Goal: Task Accomplishment & Management: Use online tool/utility

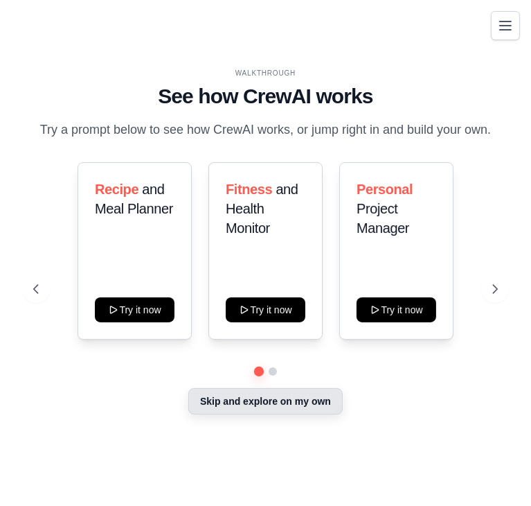
drag, startPoint x: 398, startPoint y: 358, endPoint x: 216, endPoint y: 400, distance: 186.9
click at [216, 400] on div "Recipe and Meal Planner Try it now Fitness and Health Monitor Try it now Person…" at bounding box center [265, 289] width 465 height 254
click at [216, 400] on button "Skip and explore on my own" at bounding box center [265, 401] width 154 height 26
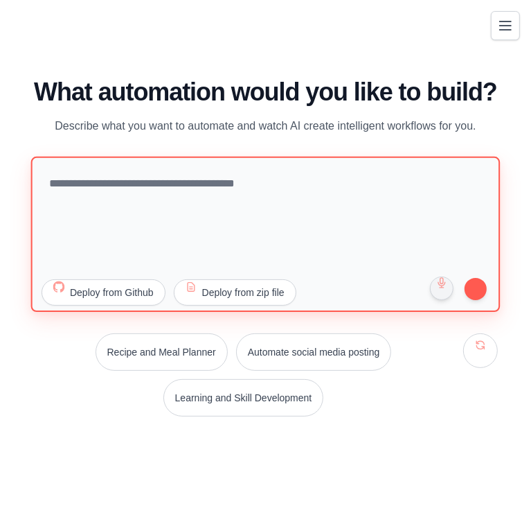
click at [216, 178] on textarea at bounding box center [266, 234] width 470 height 155
click at [179, 220] on textarea at bounding box center [266, 234] width 470 height 155
click at [136, 194] on textarea at bounding box center [266, 234] width 470 height 155
paste textarea "**********"
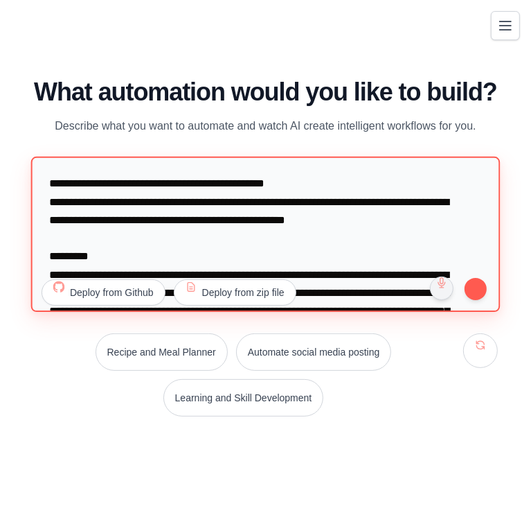
scroll to position [277, 0]
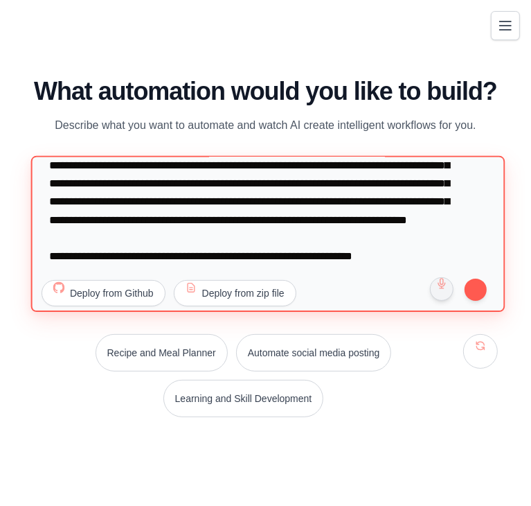
paste textarea "**********"
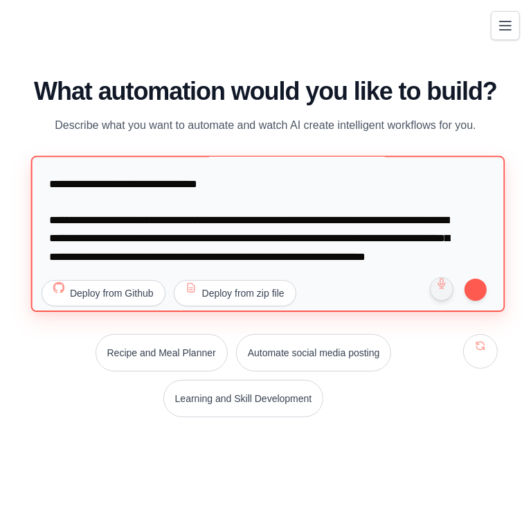
scroll to position [691, 0]
type textarea "**********"
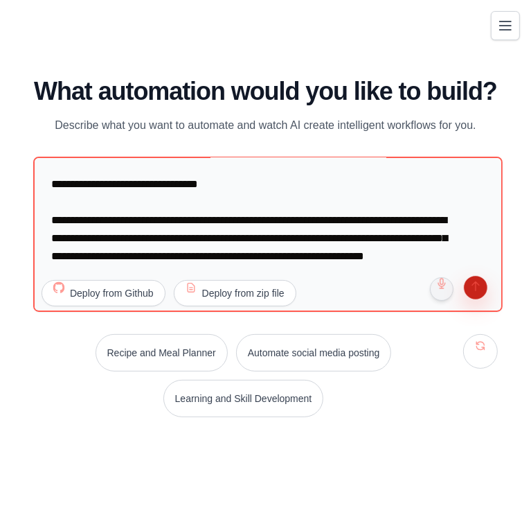
click at [481, 288] on button "submit" at bounding box center [476, 289] width 26 height 26
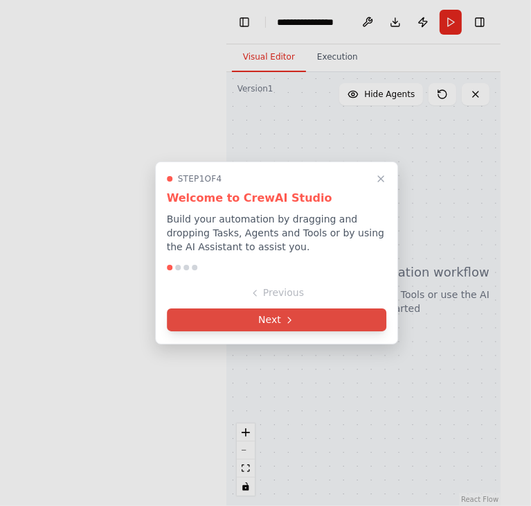
click at [261, 317] on button "Next" at bounding box center [277, 319] width 220 height 23
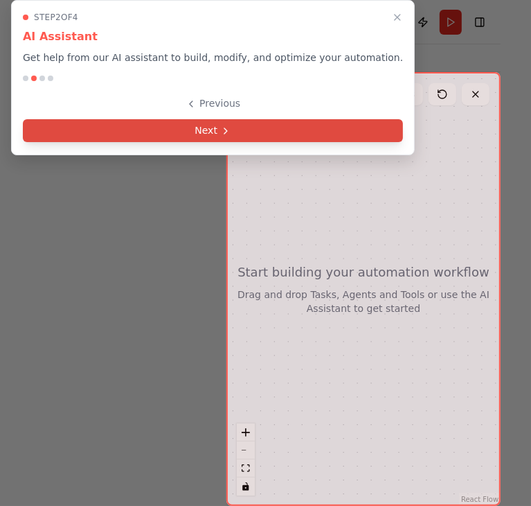
click at [261, 121] on button "Next" at bounding box center [213, 130] width 380 height 23
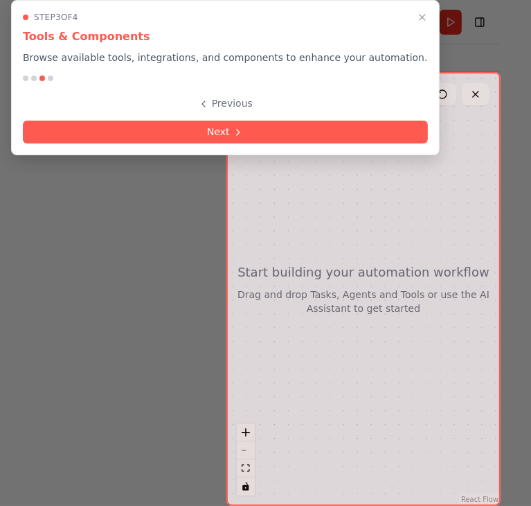
click at [261, 121] on button "Next" at bounding box center [225, 132] width 405 height 23
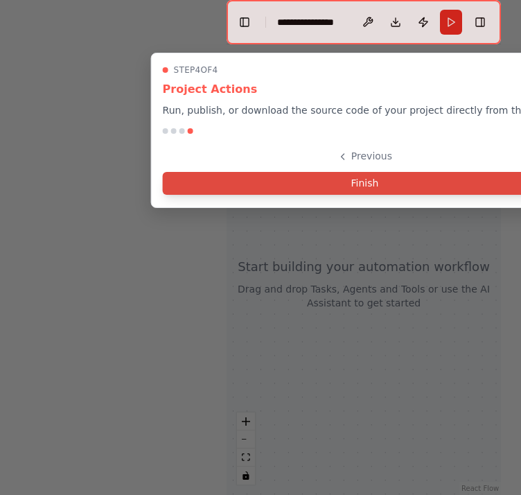
click at [317, 184] on button "Finish" at bounding box center [365, 183] width 405 height 23
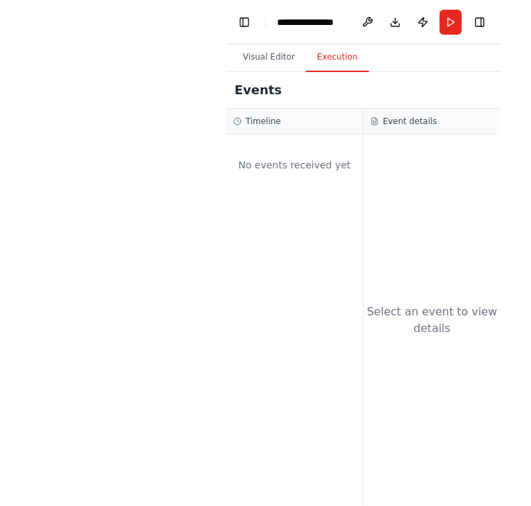
click at [318, 64] on button "Execution" at bounding box center [337, 57] width 63 height 29
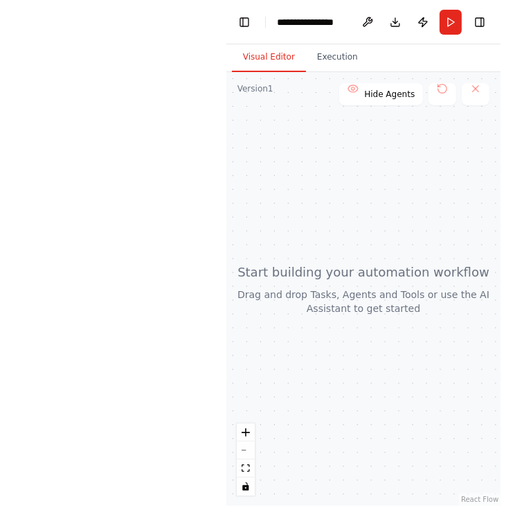
click at [260, 53] on button "Visual Editor" at bounding box center [269, 57] width 74 height 29
click at [380, 303] on div at bounding box center [364, 289] width 275 height 434
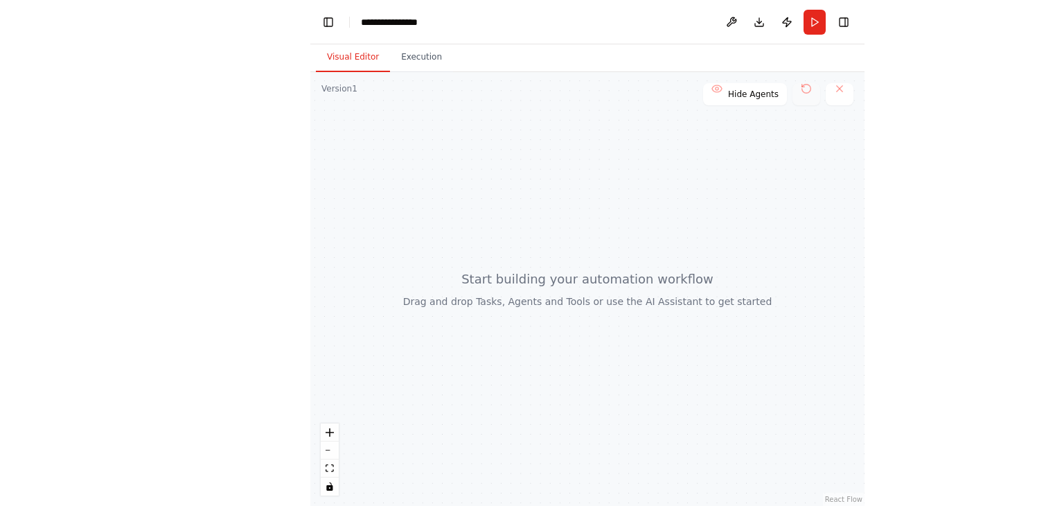
click at [531, 94] on button at bounding box center [807, 94] width 28 height 22
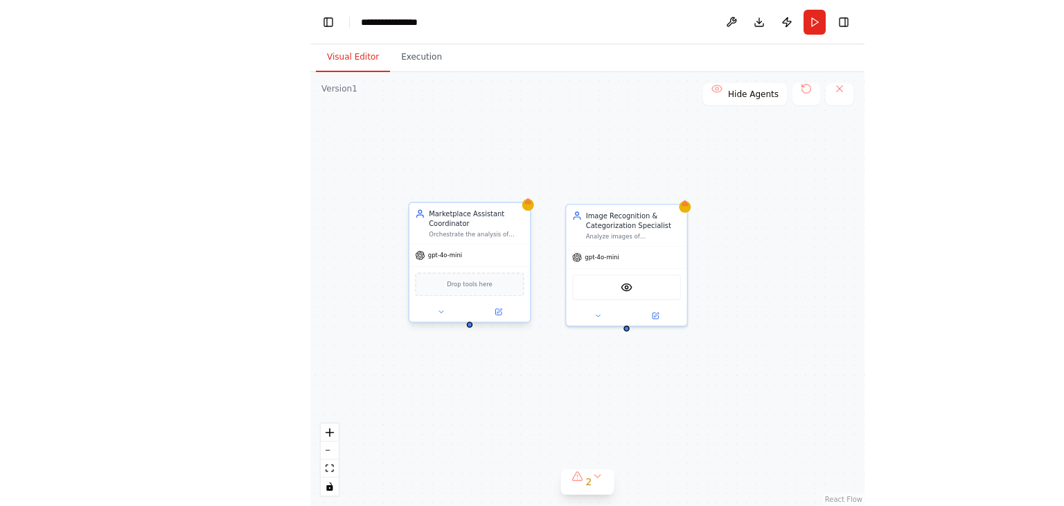
click at [499, 272] on div "Drop tools here" at bounding box center [469, 284] width 109 height 24
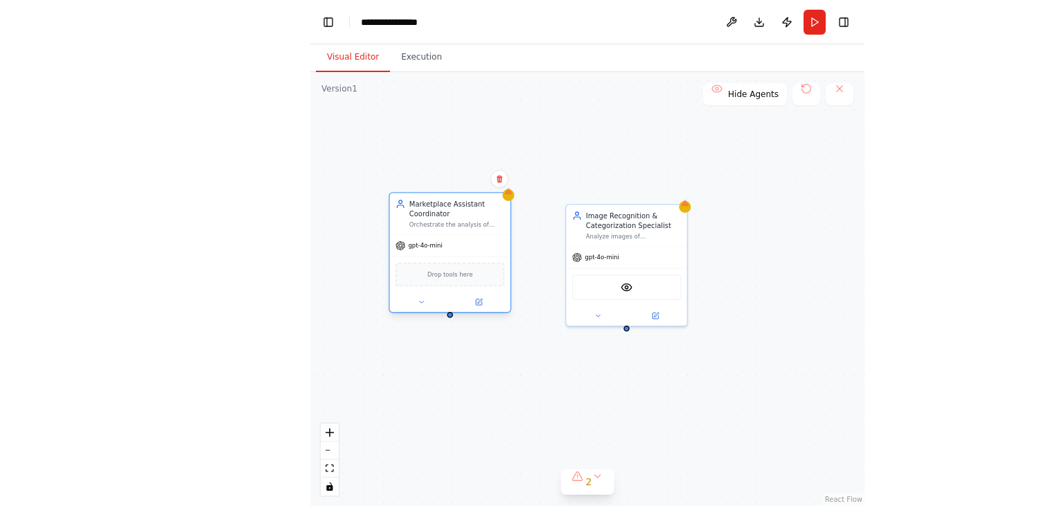
drag, startPoint x: 491, startPoint y: 299, endPoint x: 466, endPoint y: 292, distance: 26.6
click at [466, 292] on div "gpt-4o-mini Drop tools here" at bounding box center [450, 273] width 121 height 78
click at [531, 94] on span "Hide Agents" at bounding box center [753, 94] width 51 height 11
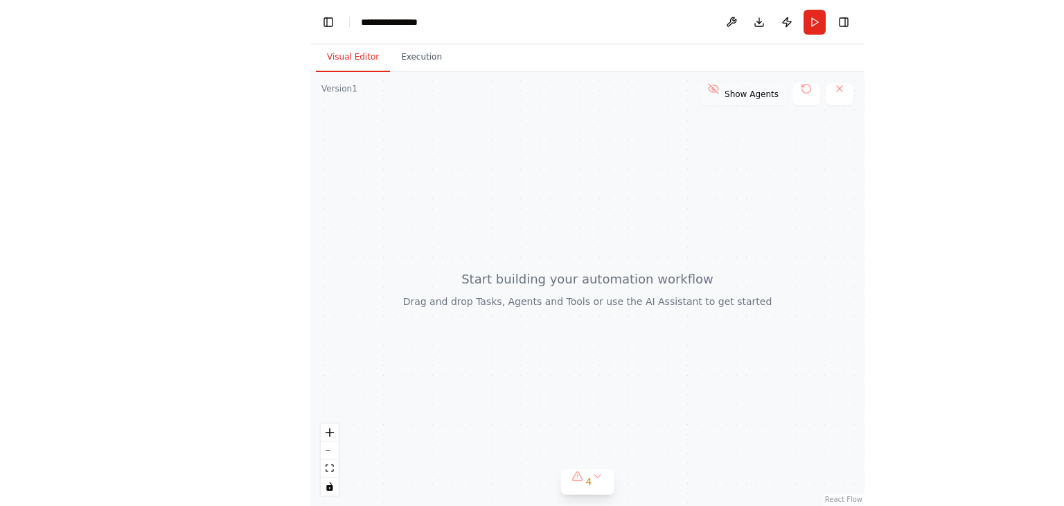
click at [531, 94] on span "Show Agents" at bounding box center [752, 94] width 54 height 11
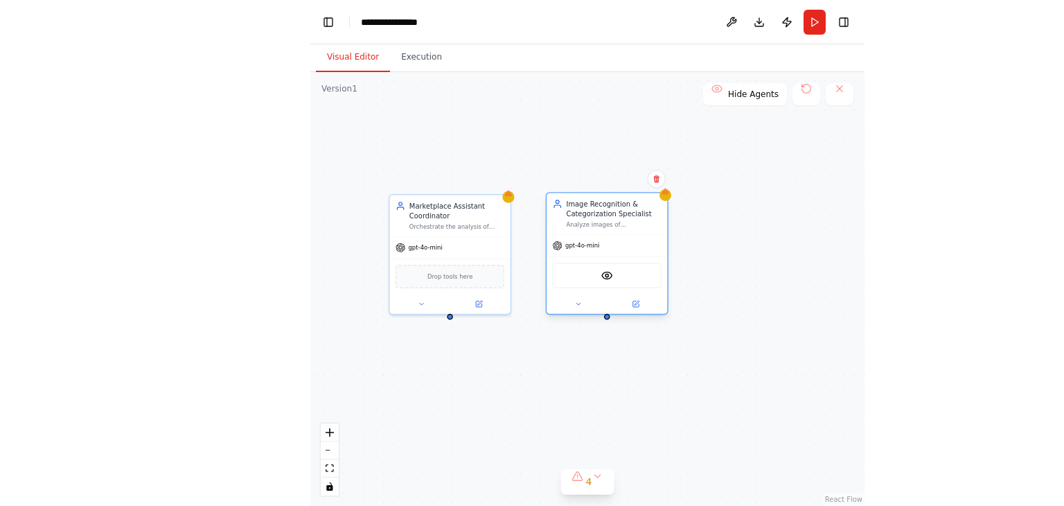
drag, startPoint x: 657, startPoint y: 253, endPoint x: 633, endPoint y: 242, distance: 26.0
click at [531, 242] on div "gpt-4o-mini" at bounding box center [607, 245] width 121 height 21
click at [531, 91] on button at bounding box center [807, 94] width 28 height 22
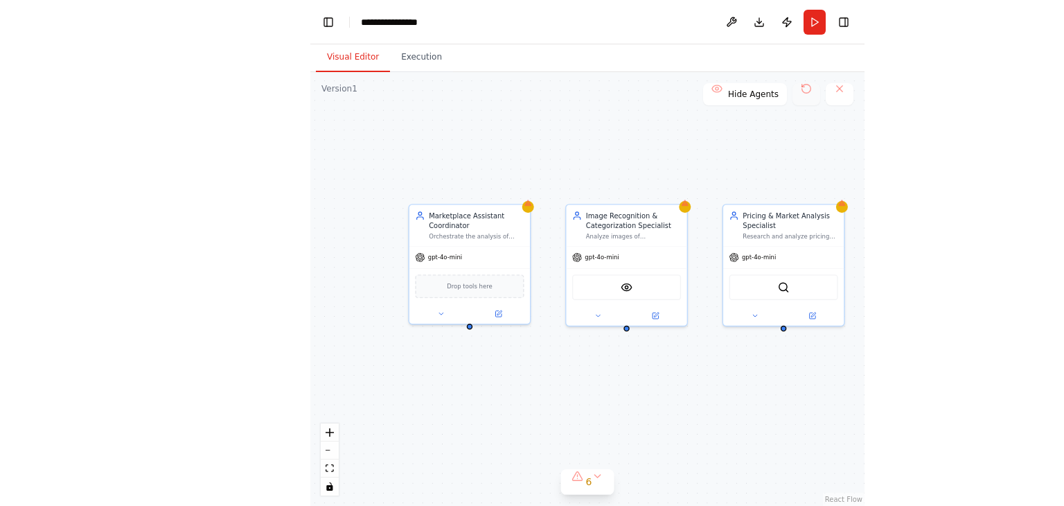
click at [531, 92] on button at bounding box center [807, 94] width 28 height 22
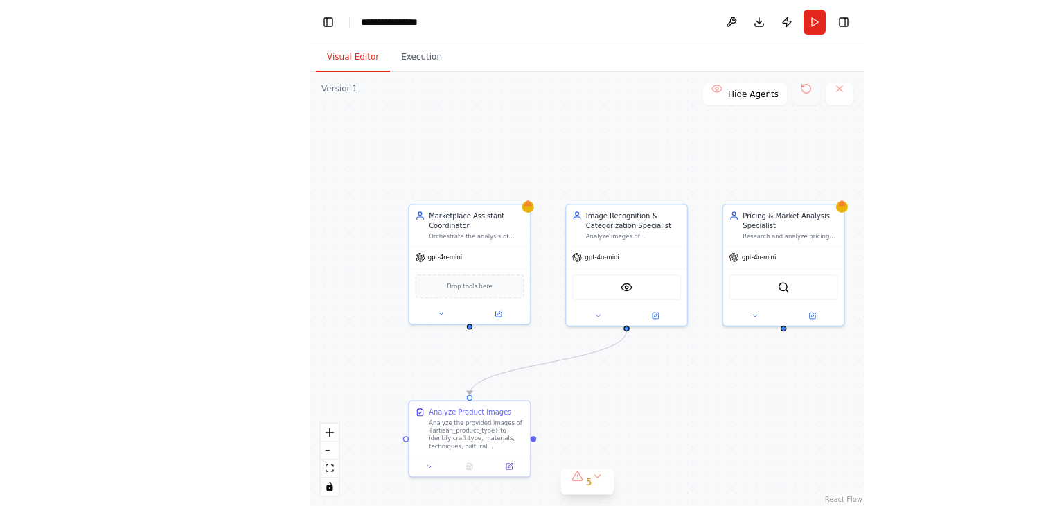
click at [531, 92] on button at bounding box center [807, 94] width 28 height 22
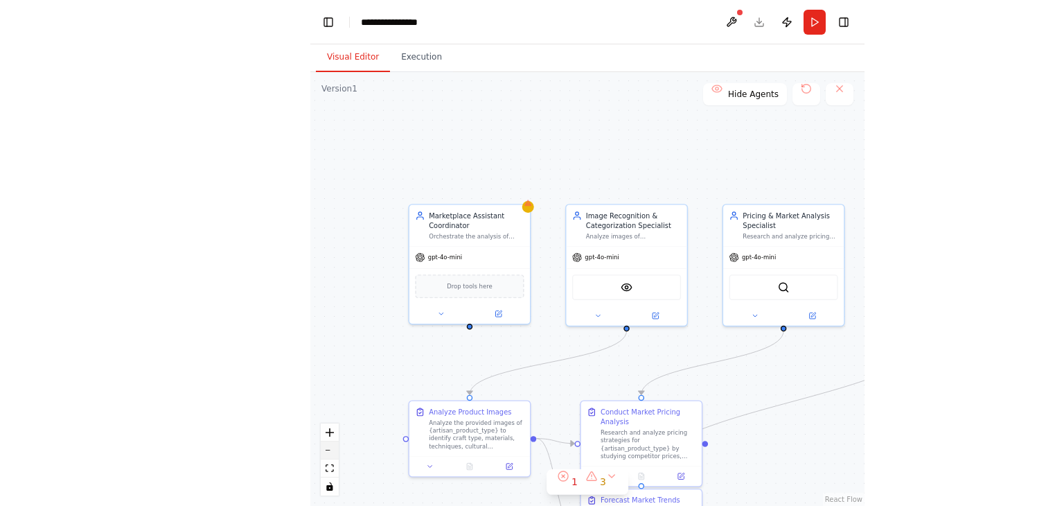
click at [335, 456] on button "zoom out" at bounding box center [330, 450] width 18 height 18
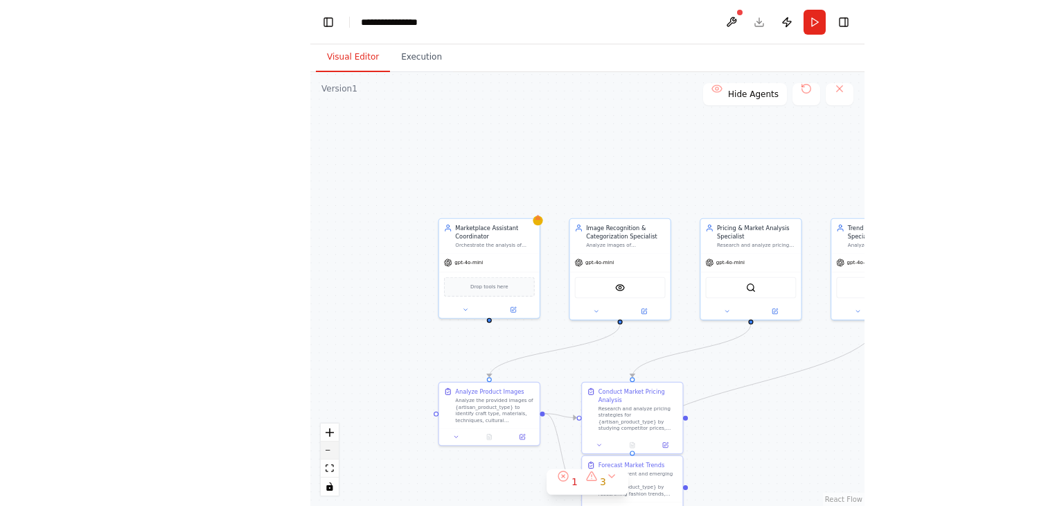
click at [330, 453] on button "zoom out" at bounding box center [330, 450] width 18 height 18
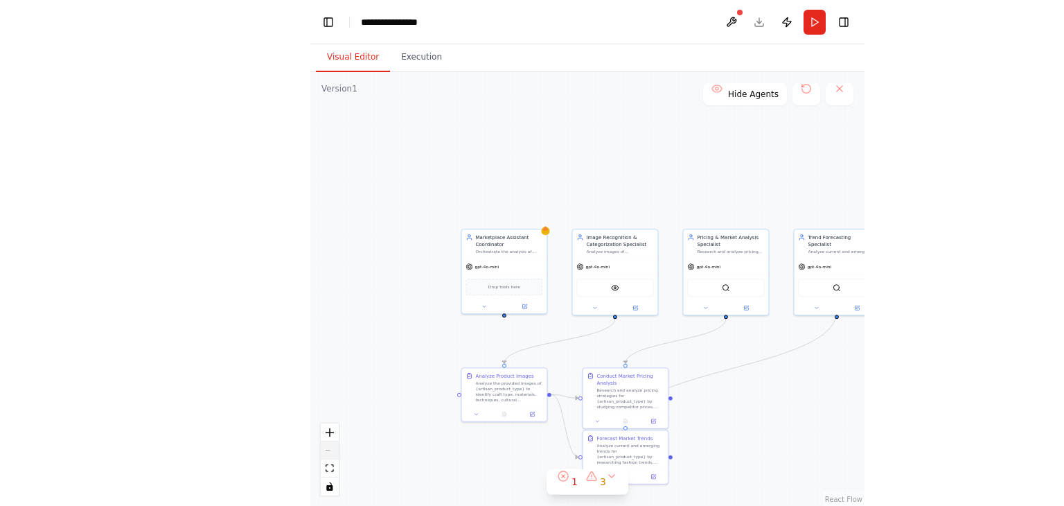
click at [330, 453] on div "React Flow controls" at bounding box center [330, 459] width 18 height 72
click at [329, 449] on div "React Flow controls" at bounding box center [330, 459] width 18 height 72
drag, startPoint x: 497, startPoint y: 269, endPoint x: 357, endPoint y: 254, distance: 140.8
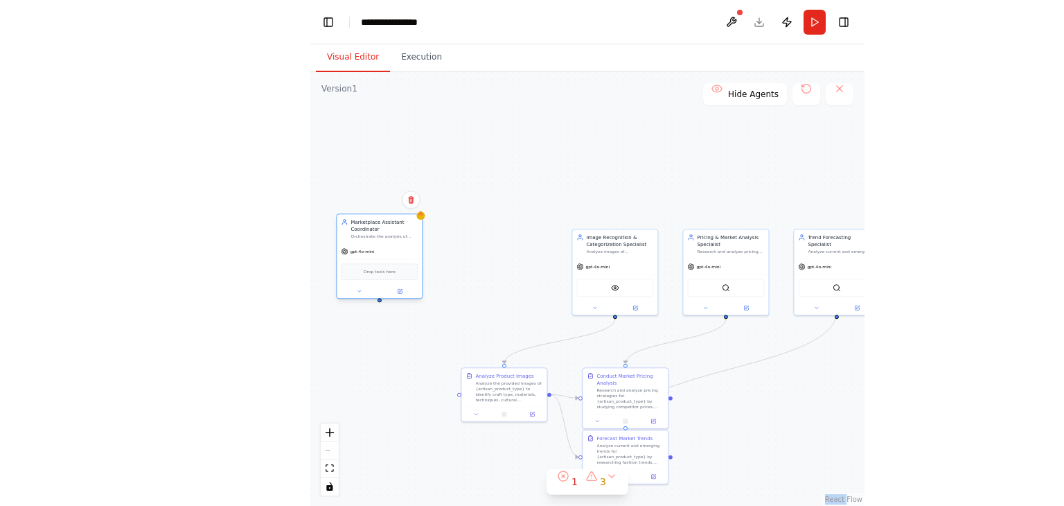
click at [357, 254] on div "gpt-4o-mini" at bounding box center [379, 251] width 85 height 15
drag, startPoint x: 603, startPoint y: 281, endPoint x: 470, endPoint y: 274, distance: 133.2
click at [470, 274] on div "VisionTool" at bounding box center [497, 279] width 77 height 18
drag, startPoint x: 488, startPoint y: 264, endPoint x: 472, endPoint y: 256, distance: 18.6
click at [472, 256] on div "gpt-4o-mini" at bounding box center [483, 251] width 85 height 15
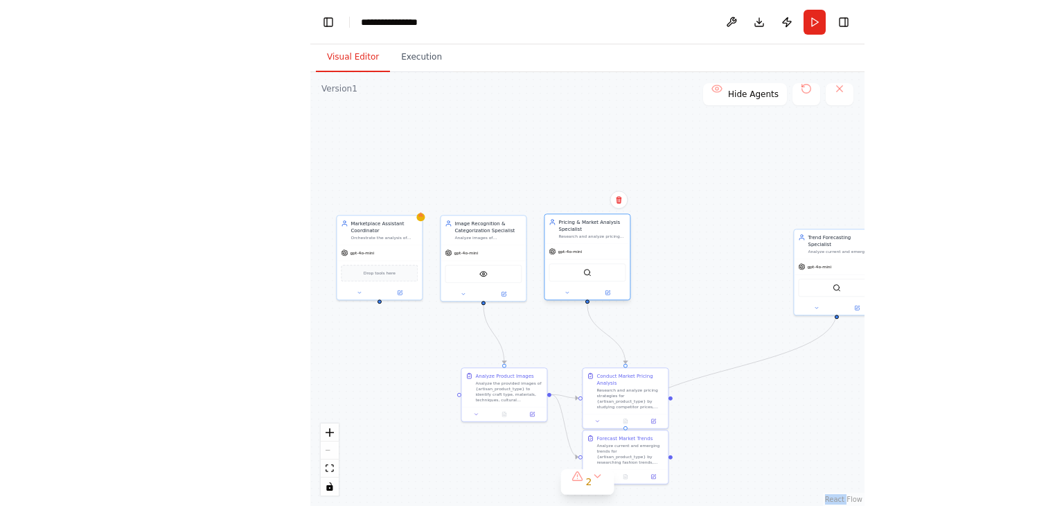
drag, startPoint x: 733, startPoint y: 275, endPoint x: 588, endPoint y: 263, distance: 145.3
click at [531, 263] on div "SerperDevTool" at bounding box center [587, 272] width 85 height 27
drag, startPoint x: 823, startPoint y: 261, endPoint x: 680, endPoint y: 254, distance: 143.6
click at [531, 254] on div "gpt-4o-mini" at bounding box center [697, 258] width 85 height 15
click at [531, 103] on button at bounding box center [807, 94] width 28 height 22
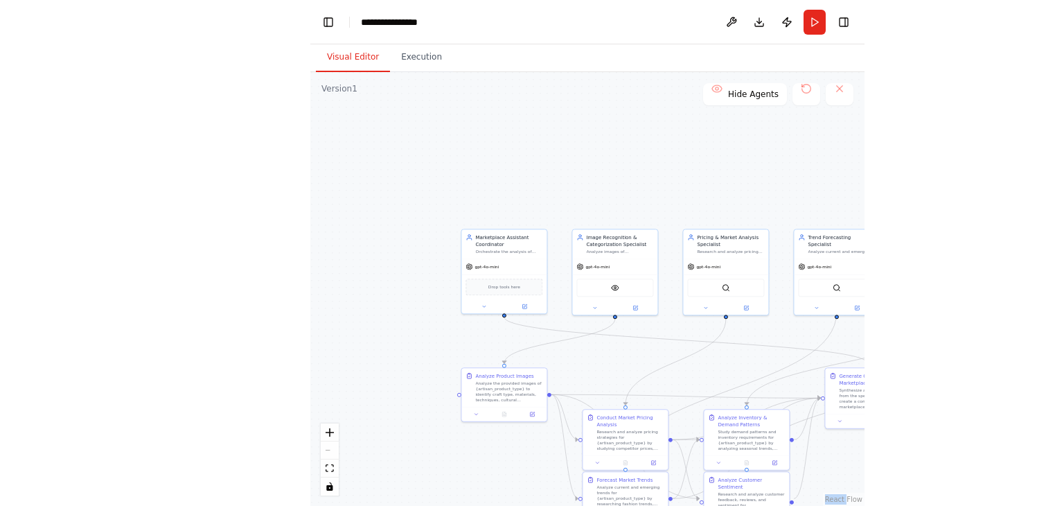
click at [531, 106] on div ".deletable-edge-delete-btn { width: 20px; height: 20px; border: 0px solid #ffff…" at bounding box center [587, 289] width 554 height 434
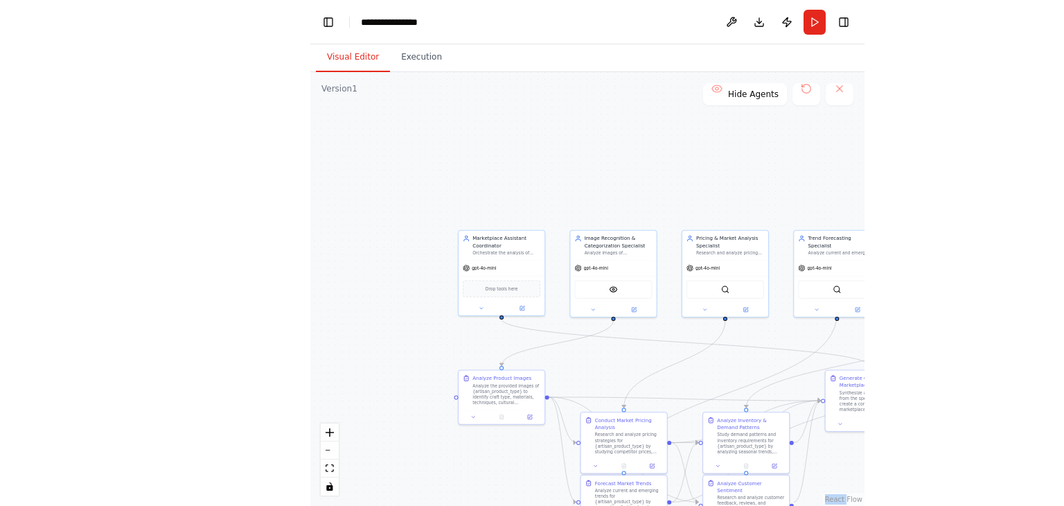
click at [531, 106] on div ".deletable-edge-delete-btn { width: 20px; height: 20px; border: 0px solid #ffff…" at bounding box center [587, 289] width 554 height 434
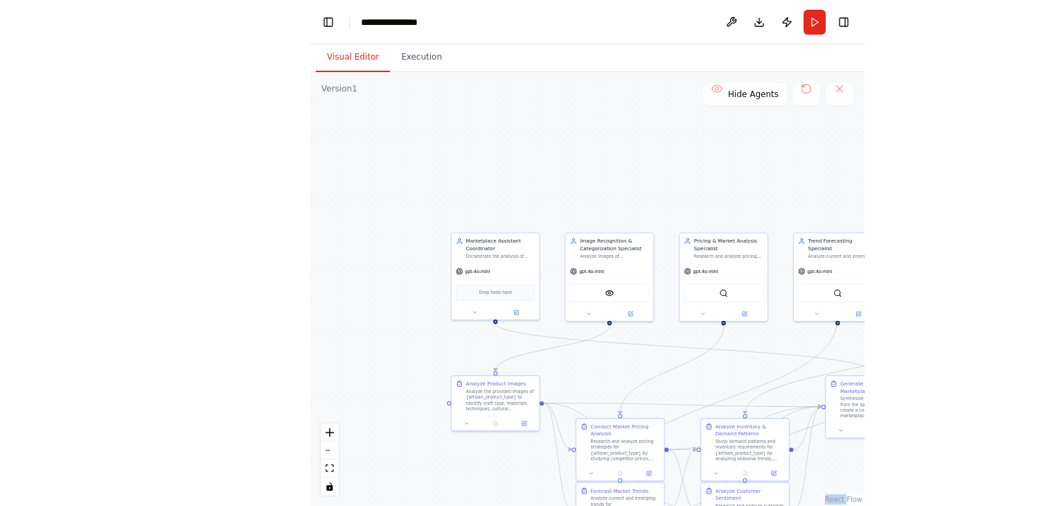
click at [531, 106] on div ".deletable-edge-delete-btn { width: 20px; height: 20px; border: 0px solid #ffff…" at bounding box center [587, 289] width 554 height 434
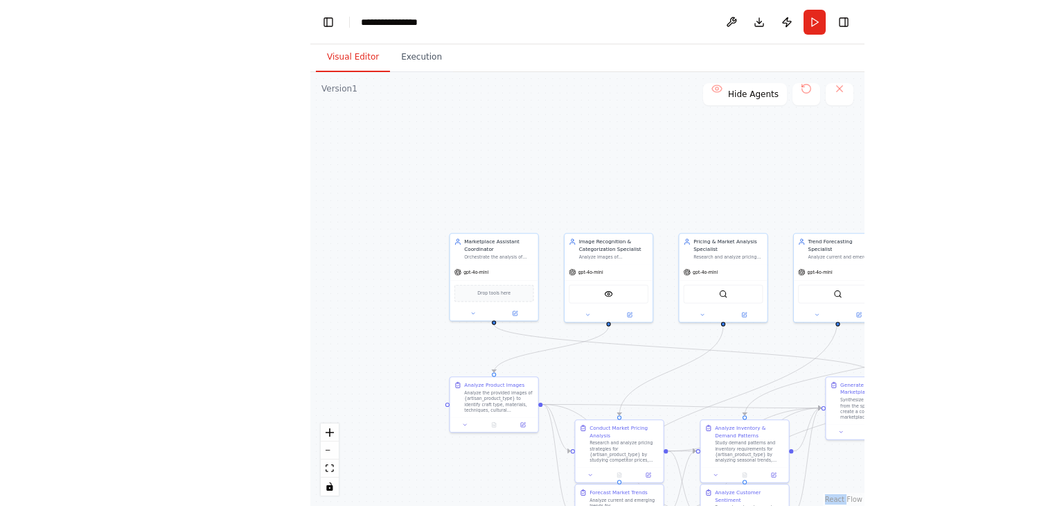
click at [531, 106] on div ".deletable-edge-delete-btn { width: 20px; height: 20px; border: 0px solid #ffff…" at bounding box center [587, 289] width 554 height 434
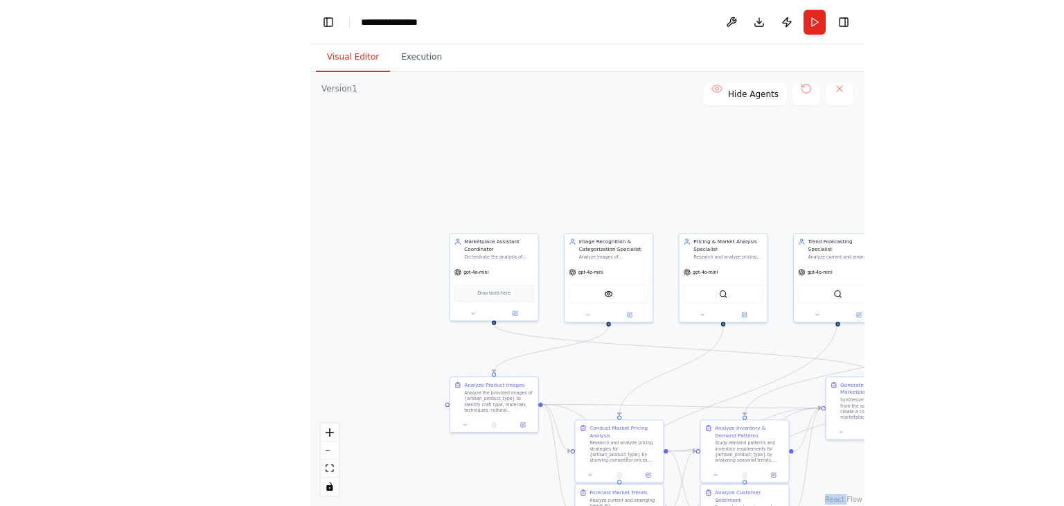
click at [531, 106] on div ".deletable-edge-delete-btn { width: 20px; height: 20px; border: 0px solid #ffff…" at bounding box center [587, 289] width 554 height 434
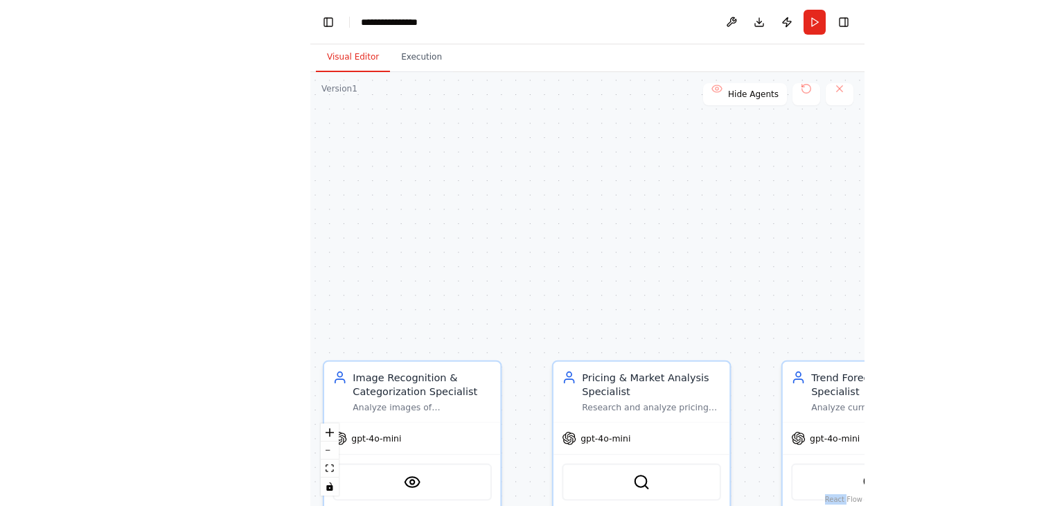
click at [531, 106] on div ".deletable-edge-delete-btn { width: 20px; height: 20px; border: 0px solid #ffff…" at bounding box center [587, 289] width 554 height 434
click at [531, 87] on button at bounding box center [807, 94] width 28 height 22
click at [531, 89] on button at bounding box center [807, 94] width 28 height 22
click at [329, 457] on button "zoom out" at bounding box center [330, 450] width 18 height 18
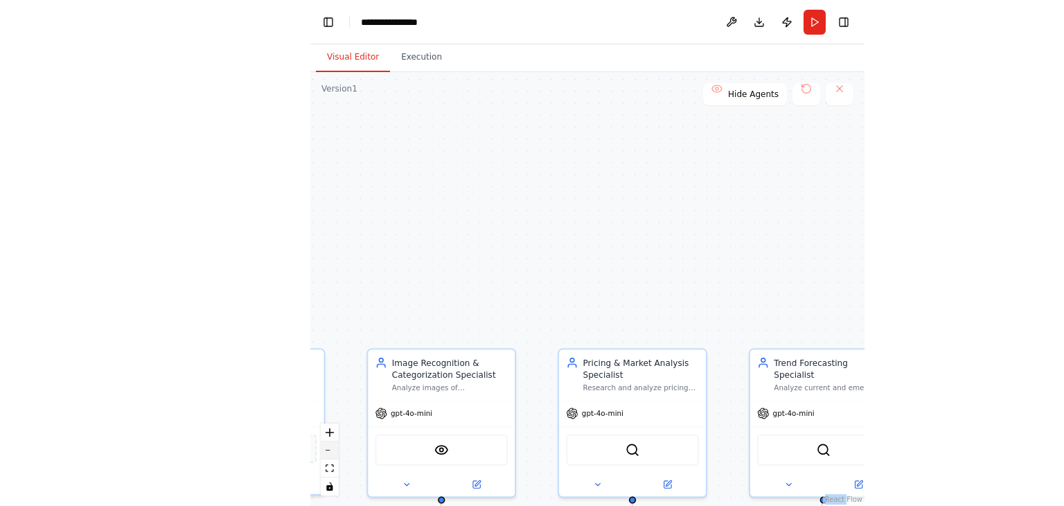
click at [329, 457] on button "zoom out" at bounding box center [330, 450] width 18 height 18
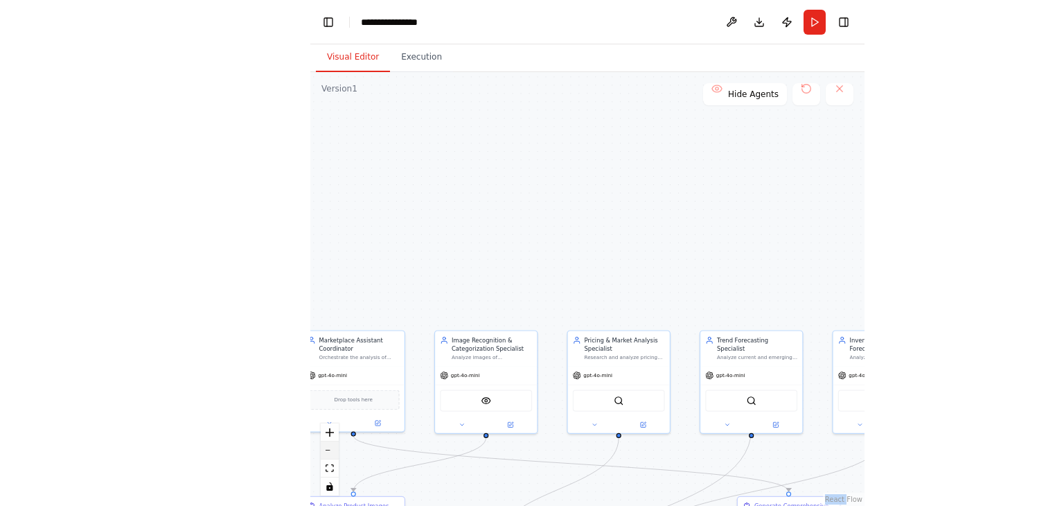
click at [329, 457] on button "zoom out" at bounding box center [330, 450] width 18 height 18
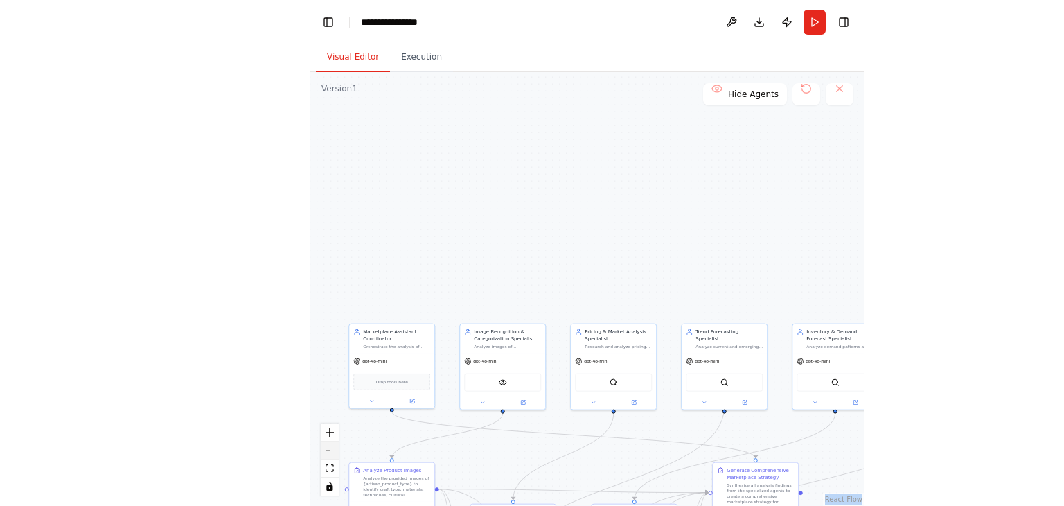
click at [329, 457] on div "React Flow controls" at bounding box center [330, 459] width 18 height 72
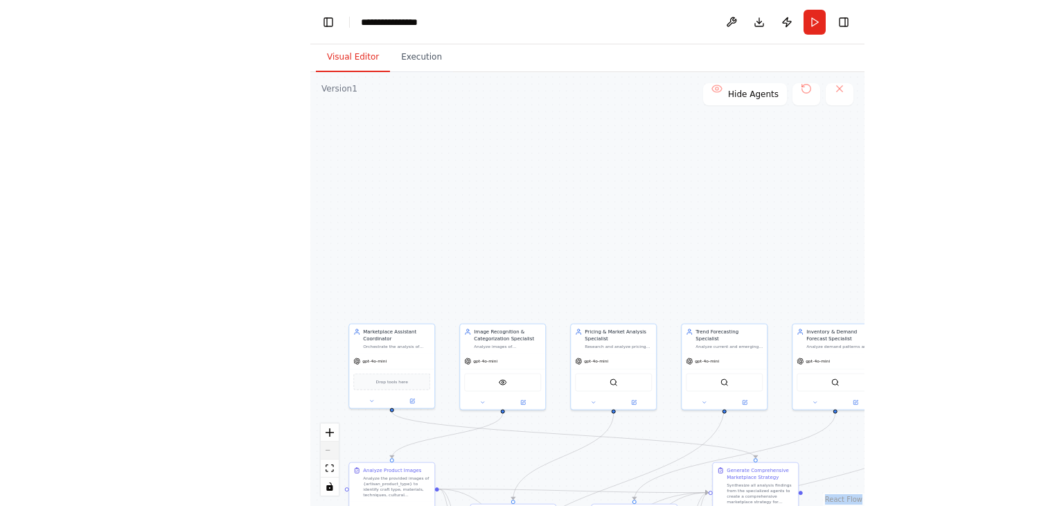
click at [329, 457] on div "React Flow controls" at bounding box center [330, 459] width 18 height 72
drag, startPoint x: 329, startPoint y: 457, endPoint x: 415, endPoint y: 466, distance: 86.5
click at [415, 466] on div ".deletable-edge-delete-btn { width: 20px; height: 20px; border: 0px solid #ffff…" at bounding box center [587, 289] width 554 height 434
click at [328, 466] on icon "fit view" at bounding box center [330, 468] width 8 height 8
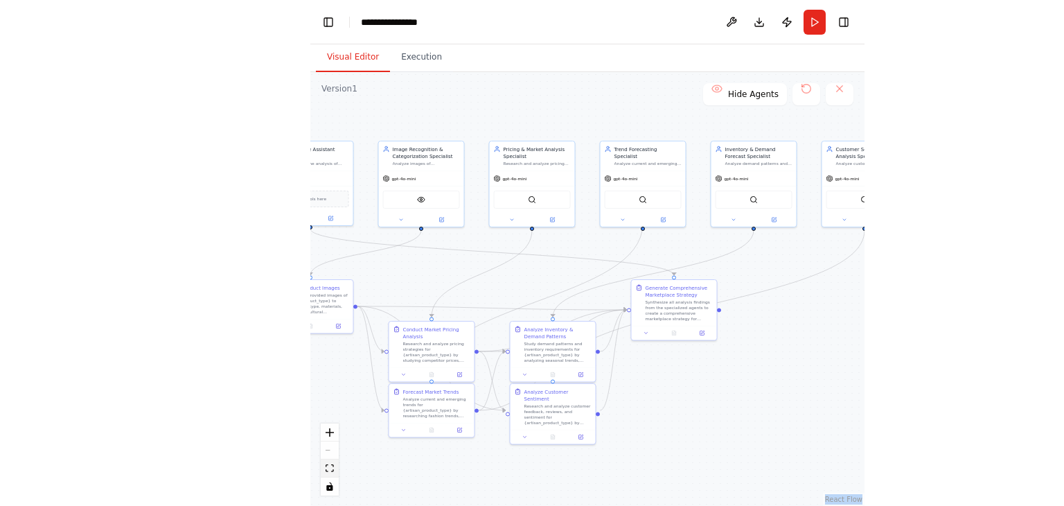
click at [328, 468] on icon "fit view" at bounding box center [330, 468] width 8 height 8
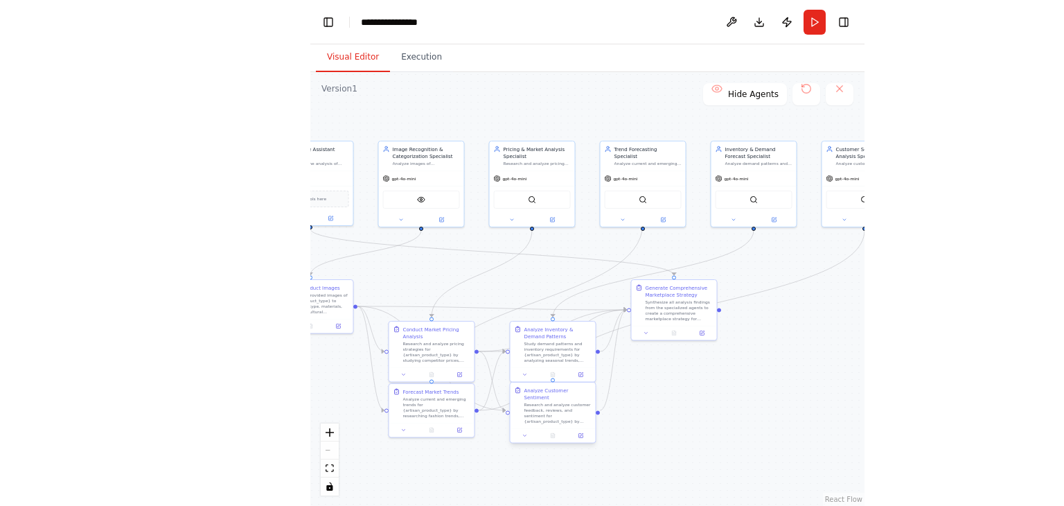
drag, startPoint x: 333, startPoint y: 447, endPoint x: 582, endPoint y: 392, distance: 254.7
click at [531, 392] on div ".deletable-edge-delete-btn { width: 20px; height: 20px; border: 0px solid #ffff…" at bounding box center [587, 289] width 554 height 434
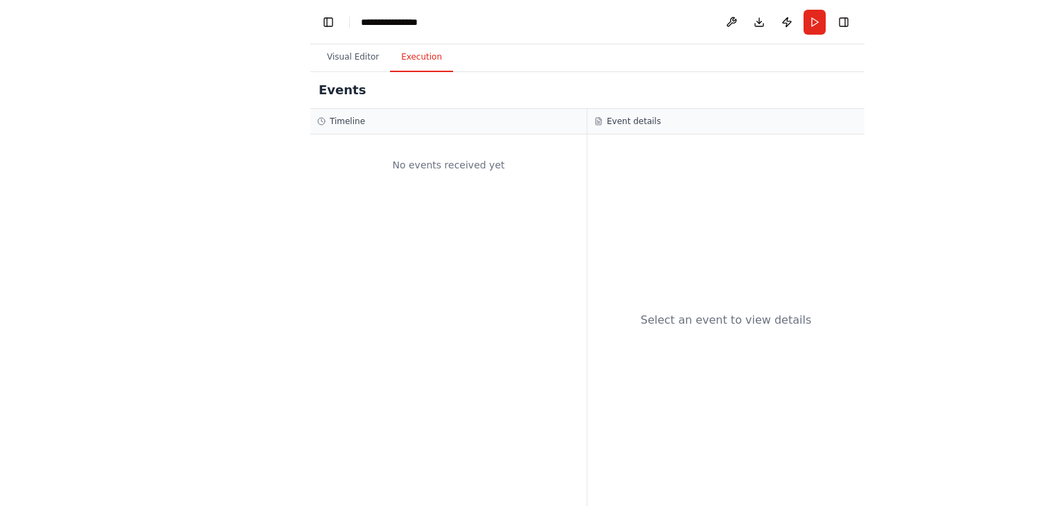
click at [414, 65] on button "Execution" at bounding box center [421, 57] width 63 height 29
click at [470, 170] on div "No events received yet" at bounding box center [448, 164] width 263 height 47
drag, startPoint x: 475, startPoint y: 223, endPoint x: 668, endPoint y: 139, distance: 211.0
click at [531, 139] on div "Timeline No events received yet Event details Select an event to view details" at bounding box center [587, 307] width 554 height 397
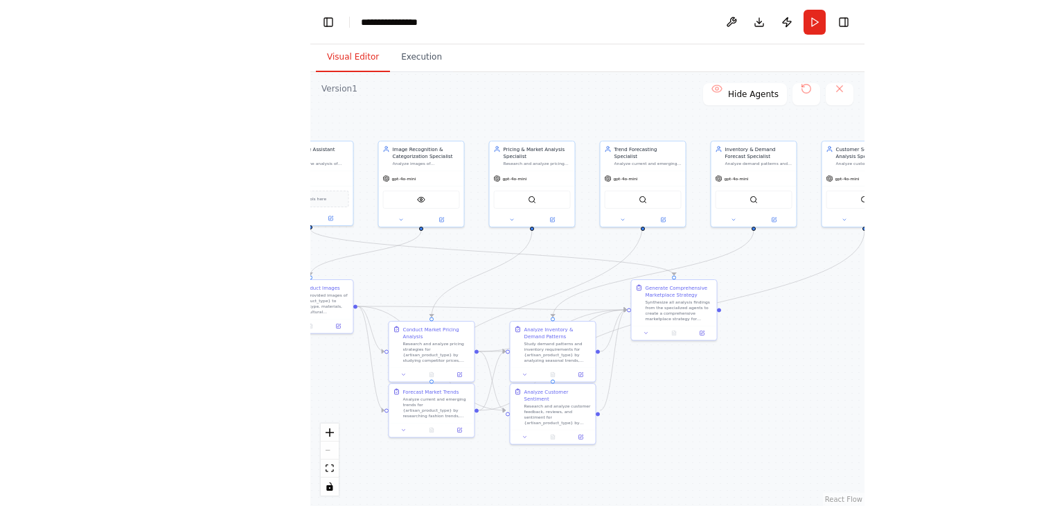
click at [348, 59] on button "Visual Editor" at bounding box center [353, 57] width 74 height 29
click at [531, 24] on button at bounding box center [732, 22] width 22 height 25
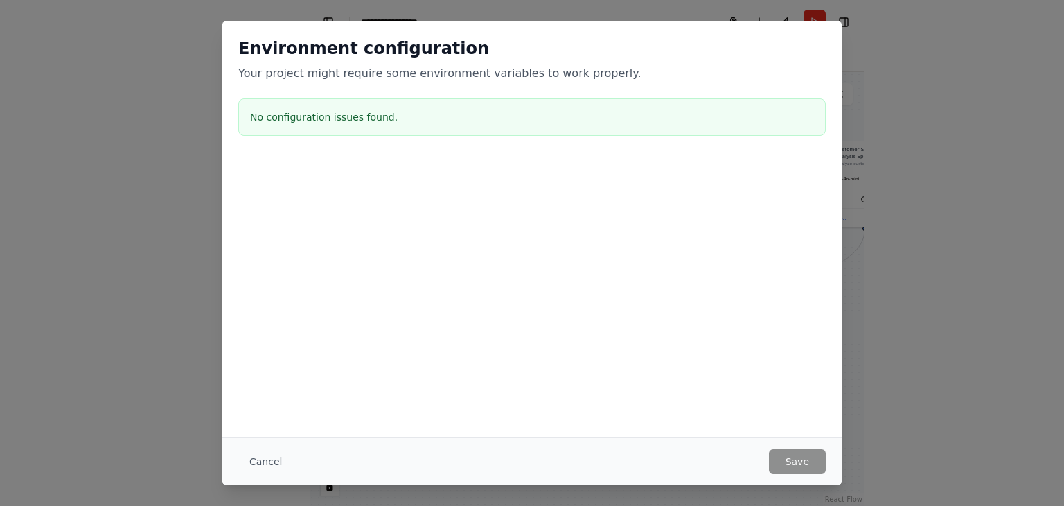
click at [531, 96] on div "Environment configuration Your project might require some environment variables…" at bounding box center [532, 89] width 621 height 137
click at [263, 468] on button "Cancel" at bounding box center [265, 461] width 55 height 25
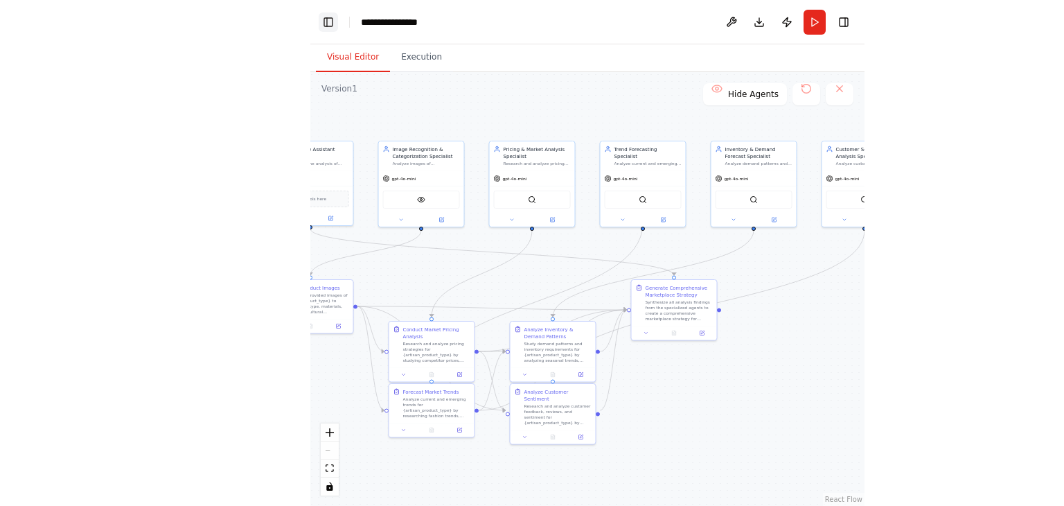
click at [336, 24] on button "Toggle Left Sidebar" at bounding box center [328, 21] width 19 height 19
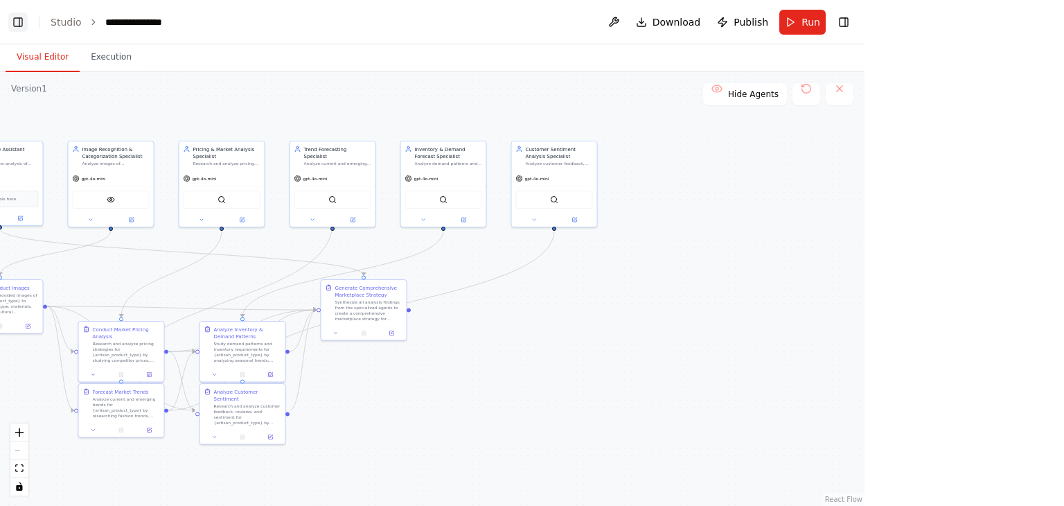
click at [16, 19] on button "Toggle Left Sidebar" at bounding box center [17, 21] width 19 height 19
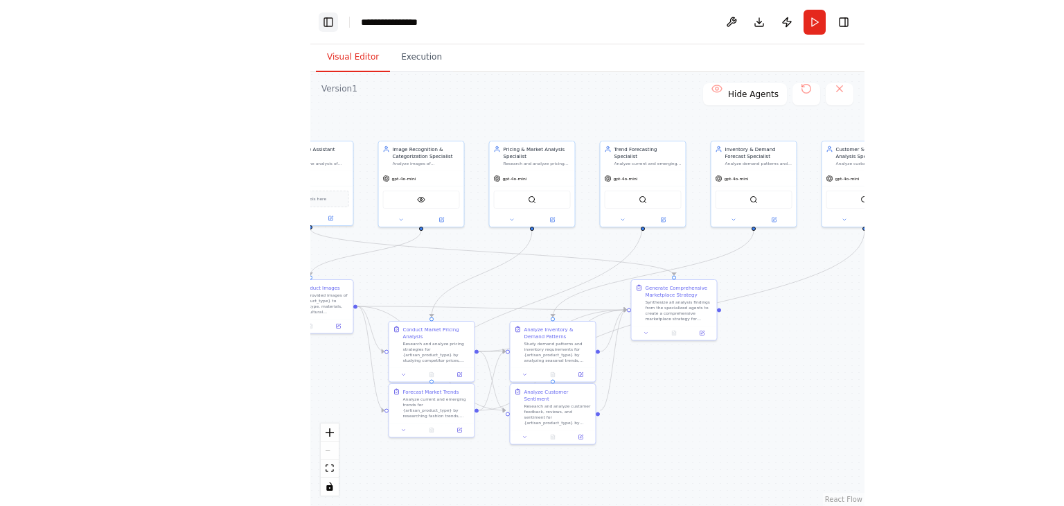
click at [331, 18] on button "Toggle Left Sidebar" at bounding box center [328, 21] width 19 height 19
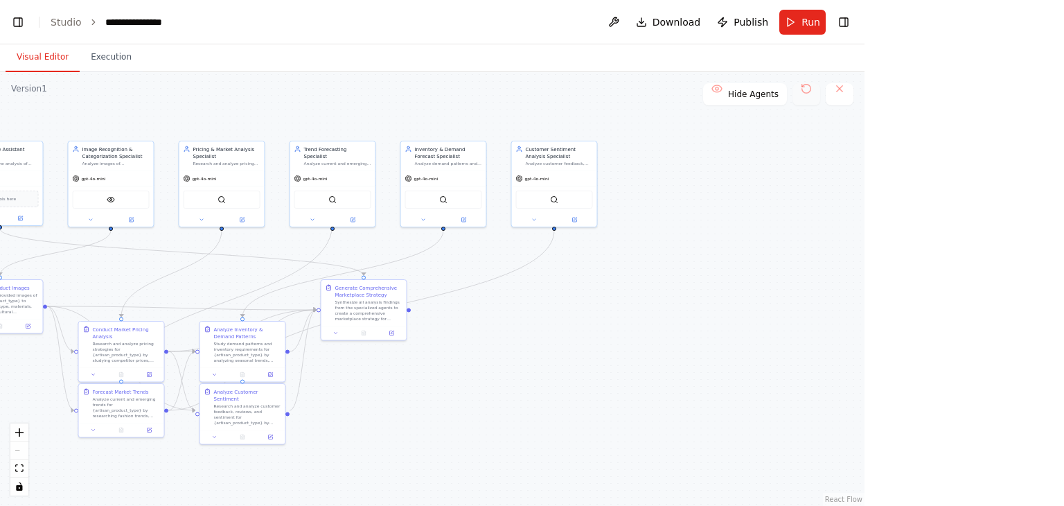
click at [531, 94] on button at bounding box center [807, 94] width 28 height 22
click at [531, 93] on button at bounding box center [807, 94] width 28 height 22
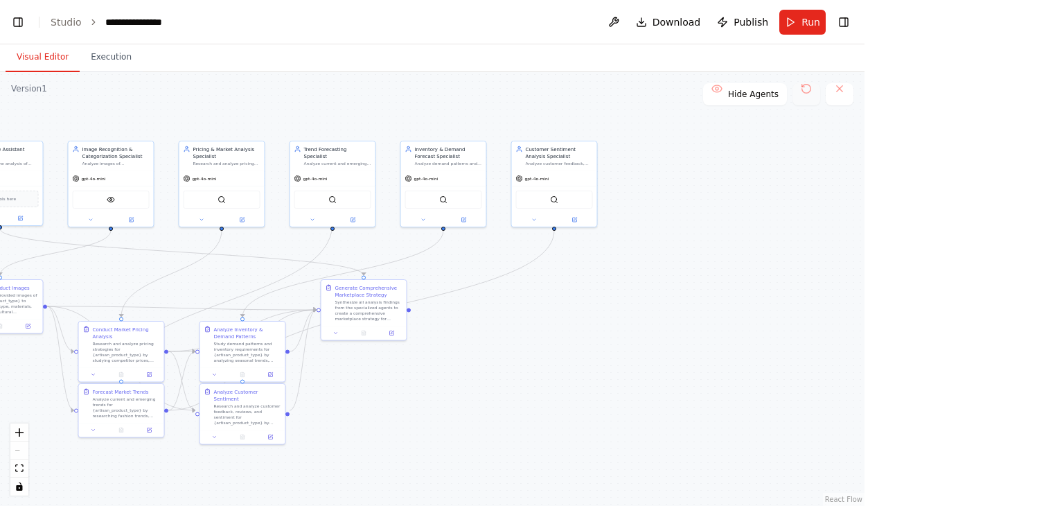
click at [531, 93] on button at bounding box center [807, 94] width 28 height 22
click at [531, 92] on button at bounding box center [807, 94] width 28 height 22
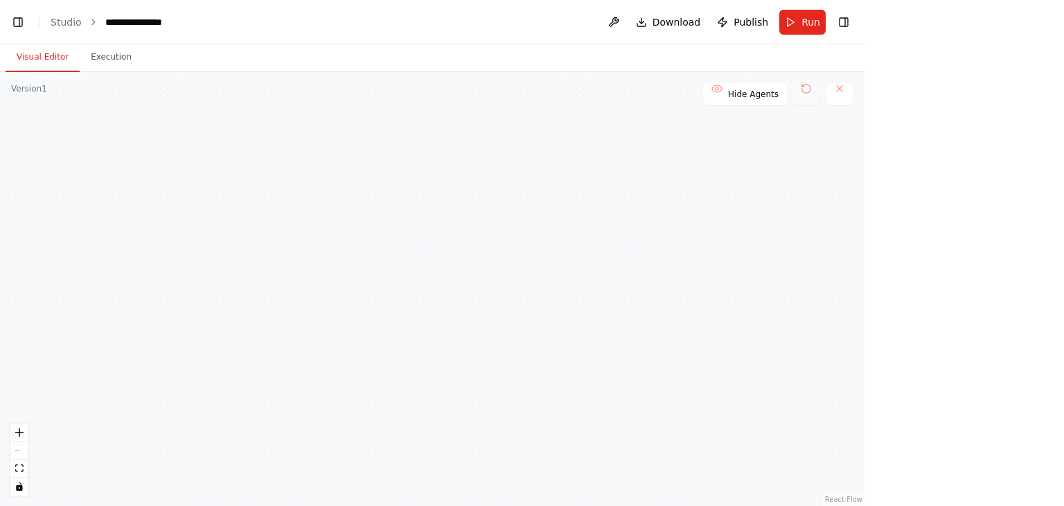
click at [531, 89] on button at bounding box center [807, 94] width 28 height 22
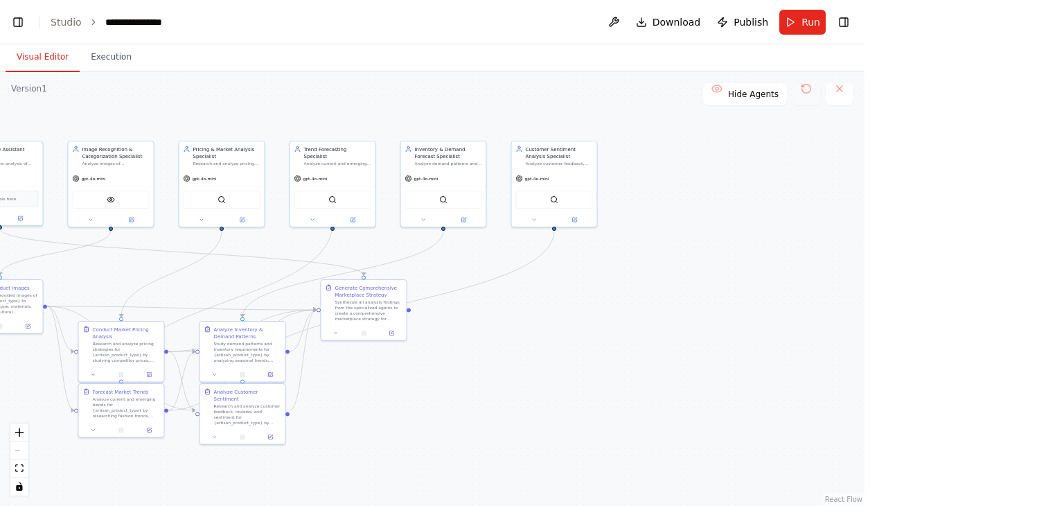
click at [531, 89] on button at bounding box center [807, 94] width 28 height 22
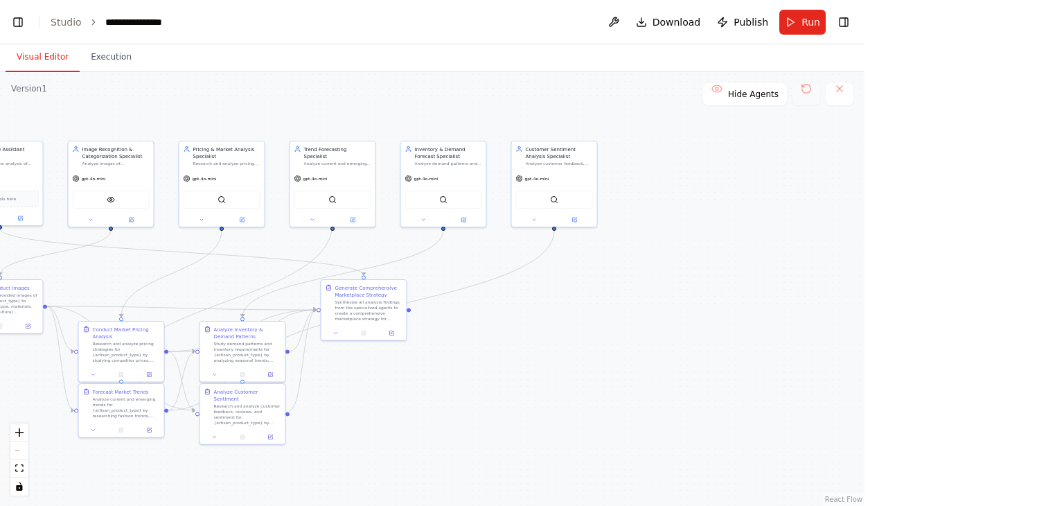
click at [531, 89] on button at bounding box center [807, 94] width 28 height 22
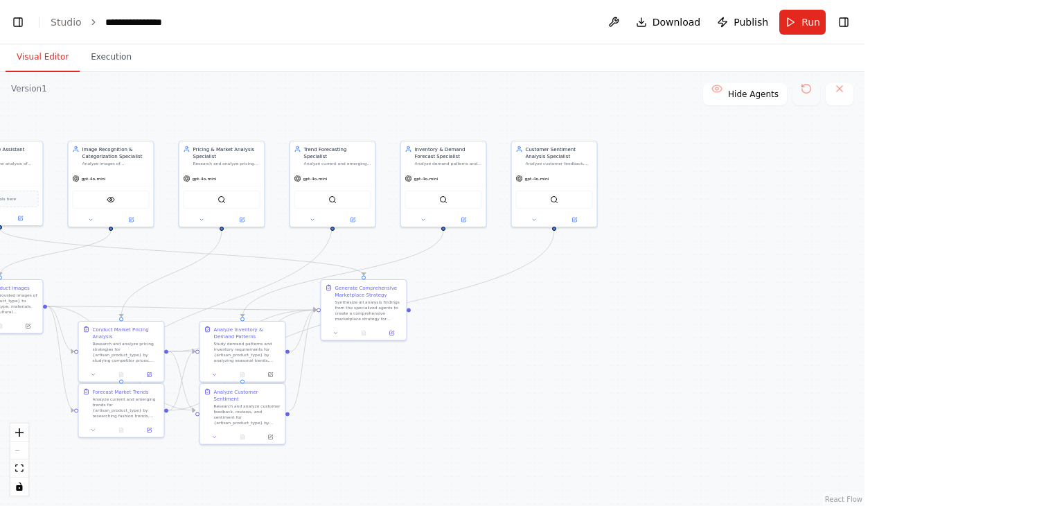
click at [531, 89] on button at bounding box center [807, 94] width 28 height 22
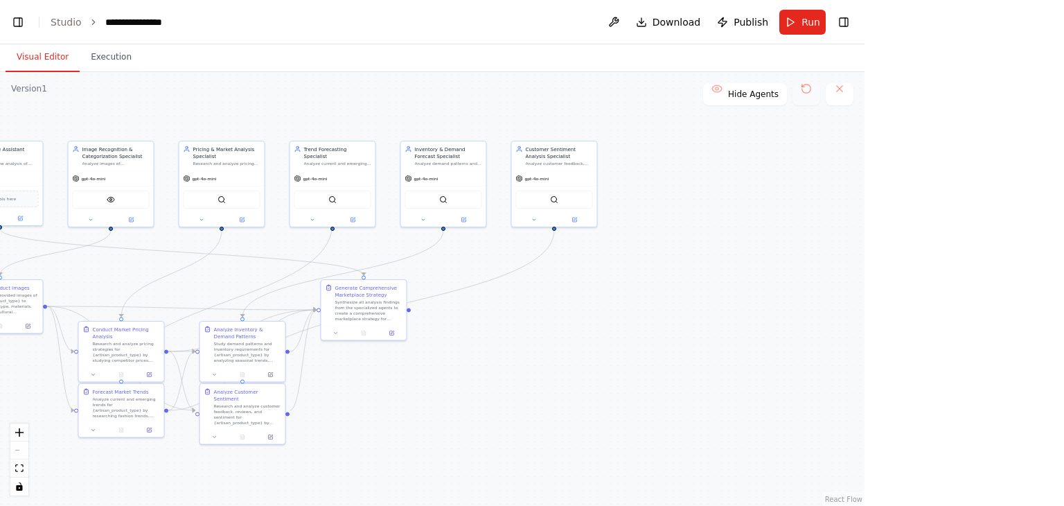
click at [531, 89] on button at bounding box center [807, 94] width 28 height 22
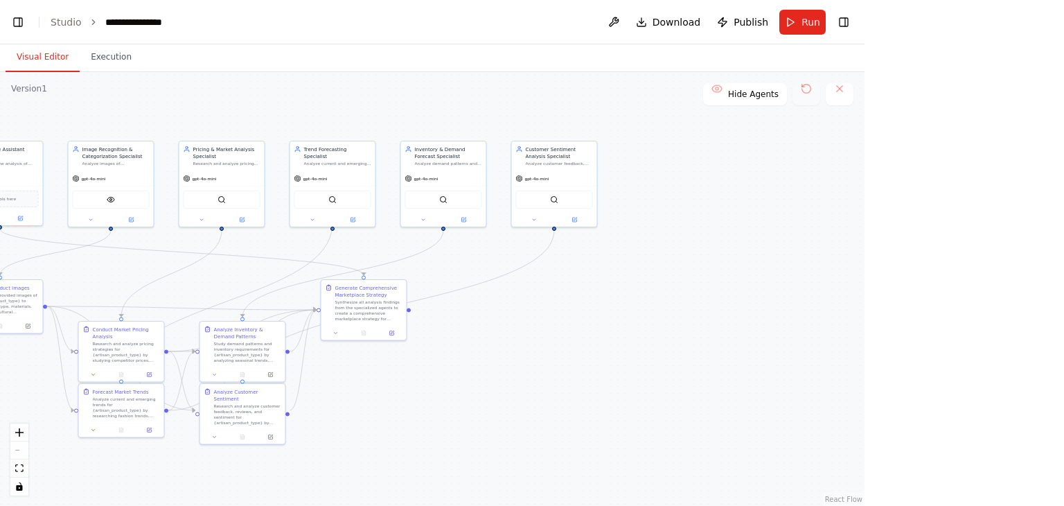
click at [531, 89] on button at bounding box center [807, 94] width 28 height 22
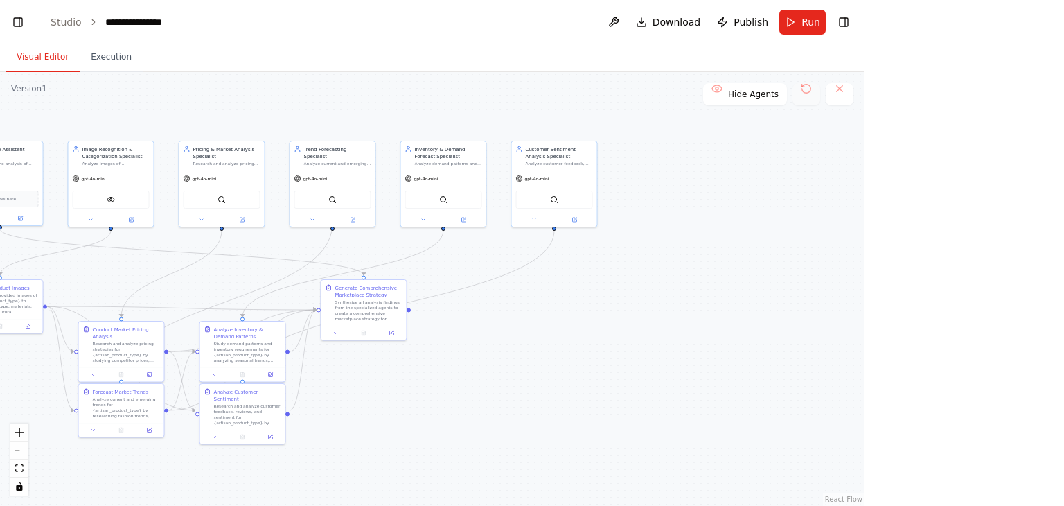
click at [531, 89] on button at bounding box center [807, 94] width 28 height 22
click at [531, 20] on button "Run" at bounding box center [802, 22] width 46 height 25
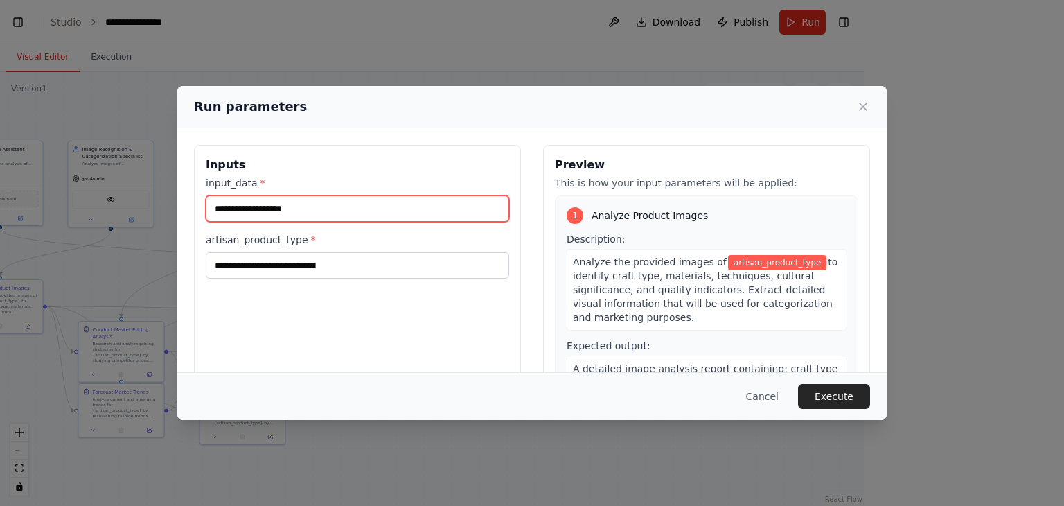
click at [359, 205] on input "input_data *" at bounding box center [357, 208] width 303 height 26
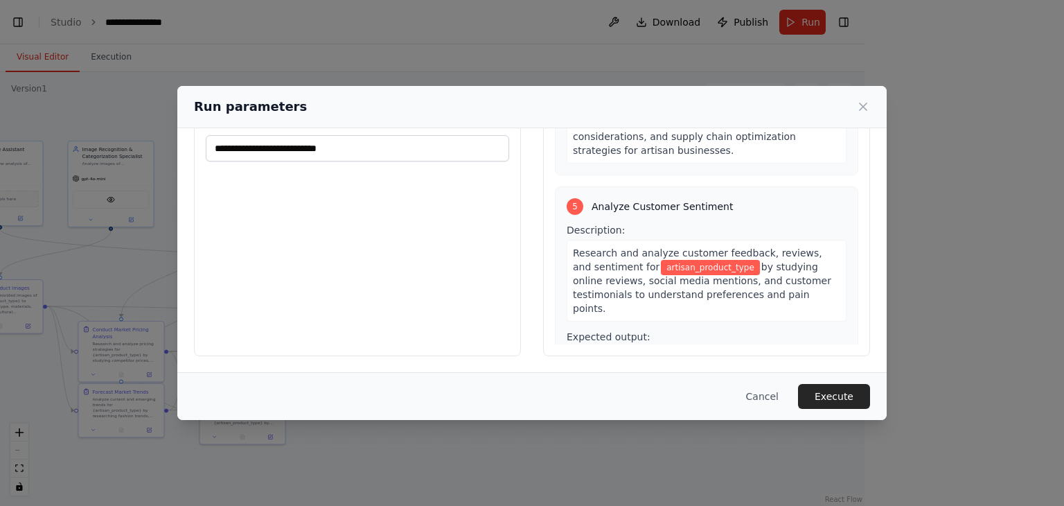
scroll to position [865, 0]
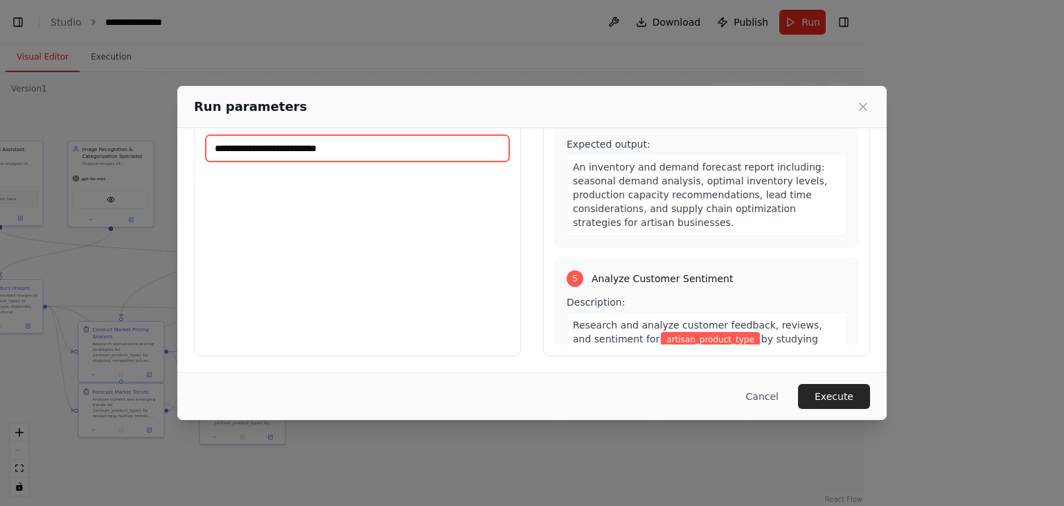
click at [446, 146] on input "artisan_product_type *" at bounding box center [357, 148] width 303 height 26
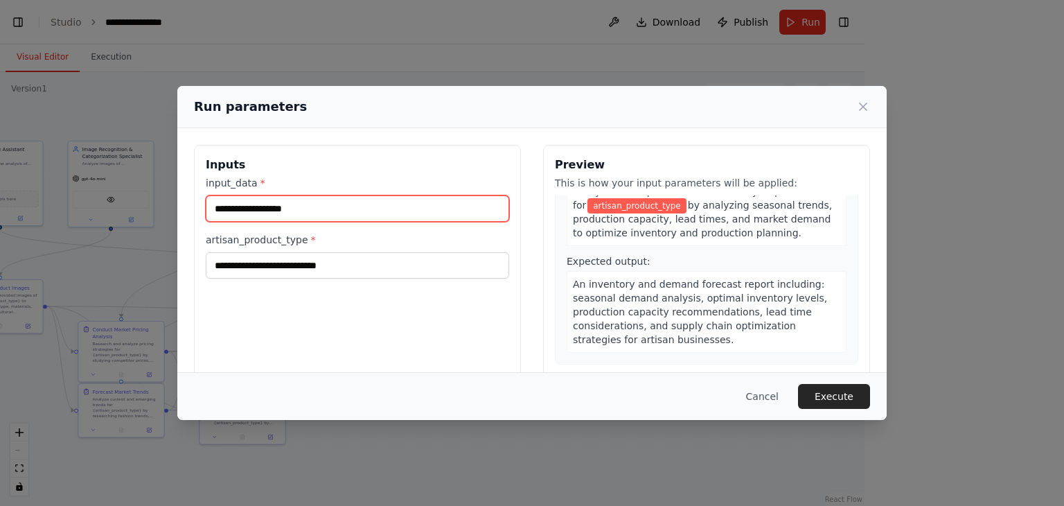
click at [380, 205] on input "input_data *" at bounding box center [357, 208] width 303 height 26
paste input "**********"
type input "**********"
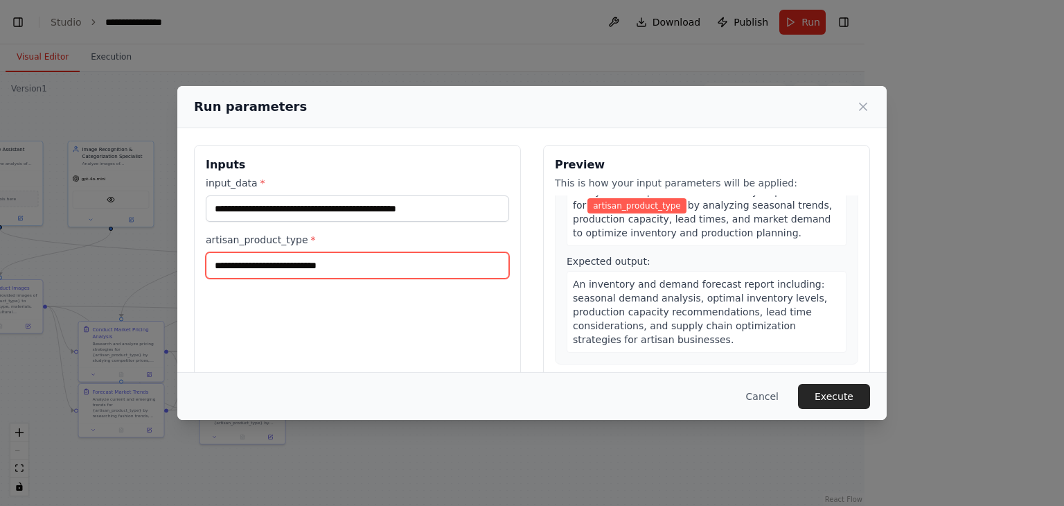
click at [346, 262] on input "artisan_product_type *" at bounding box center [357, 265] width 303 height 26
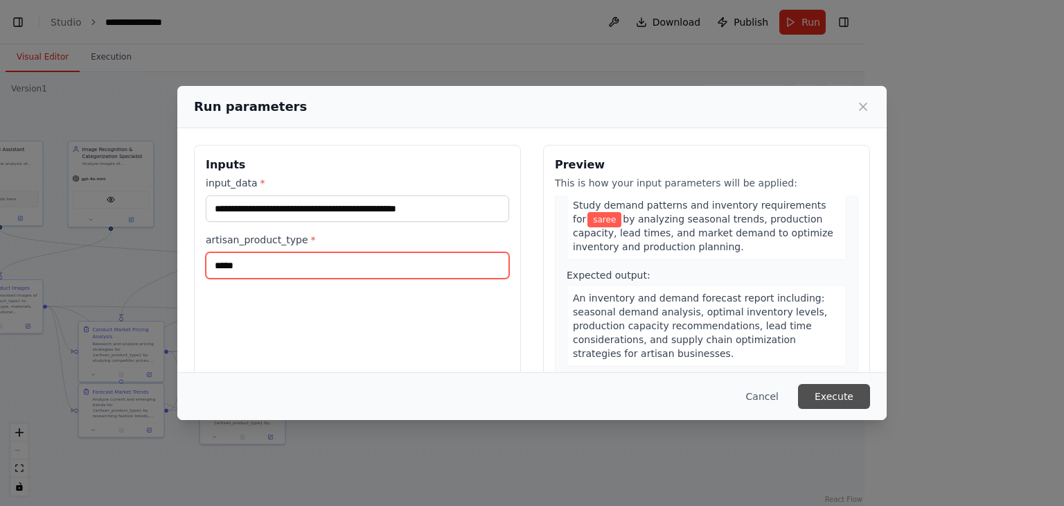
type input "*****"
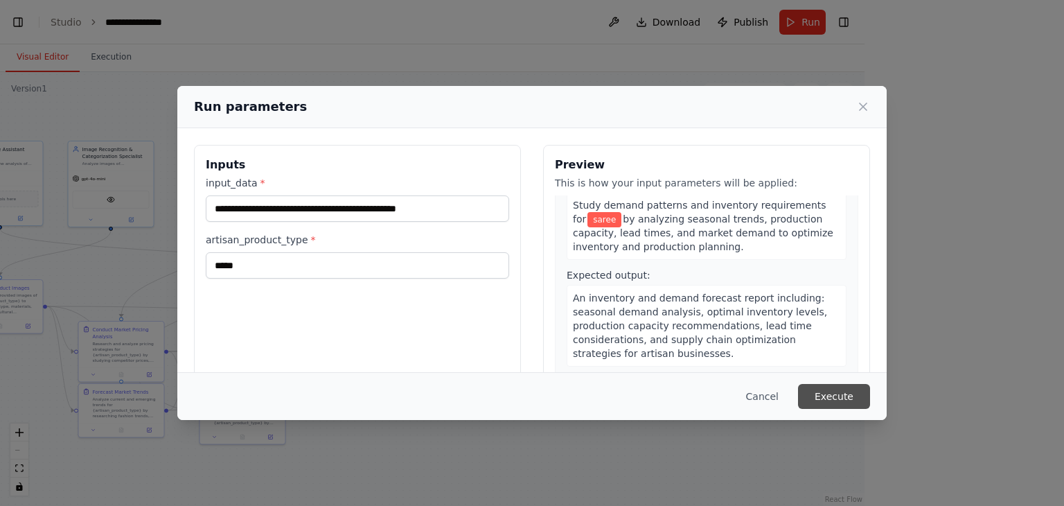
click at [531, 394] on button "Execute" at bounding box center [834, 396] width 72 height 25
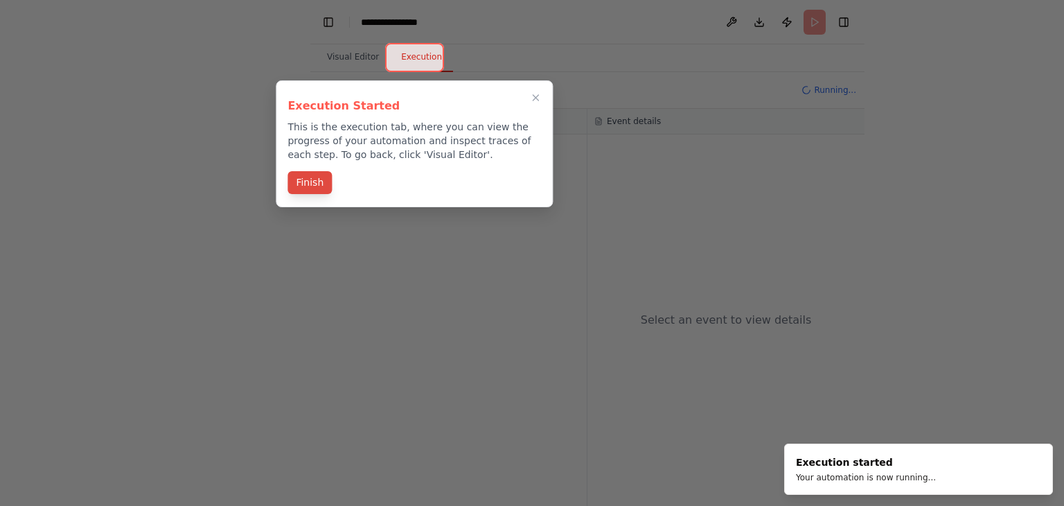
click at [315, 182] on button "Finish" at bounding box center [310, 182] width 44 height 23
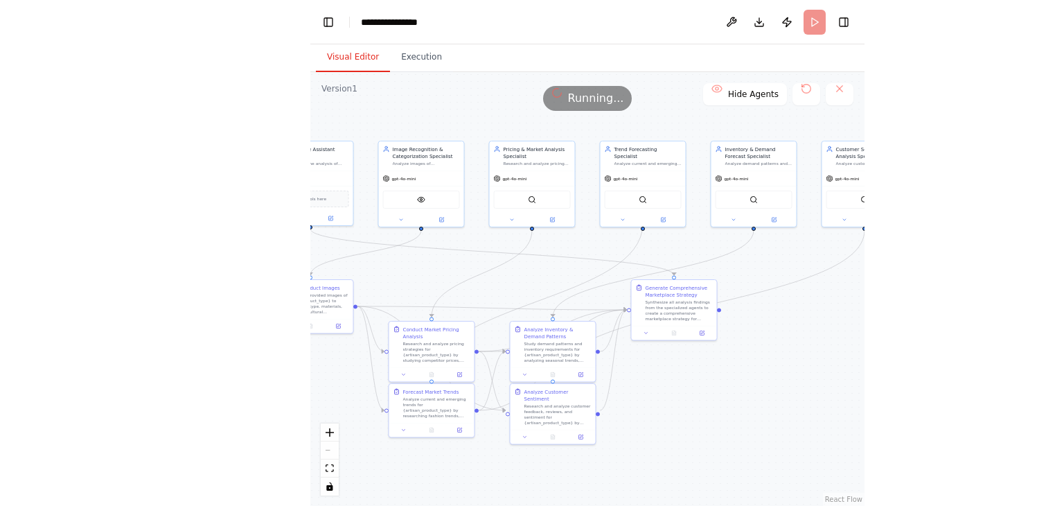
click at [349, 56] on button "Visual Editor" at bounding box center [353, 57] width 74 height 29
click at [328, 15] on button "Toggle Left Sidebar" at bounding box center [328, 21] width 19 height 19
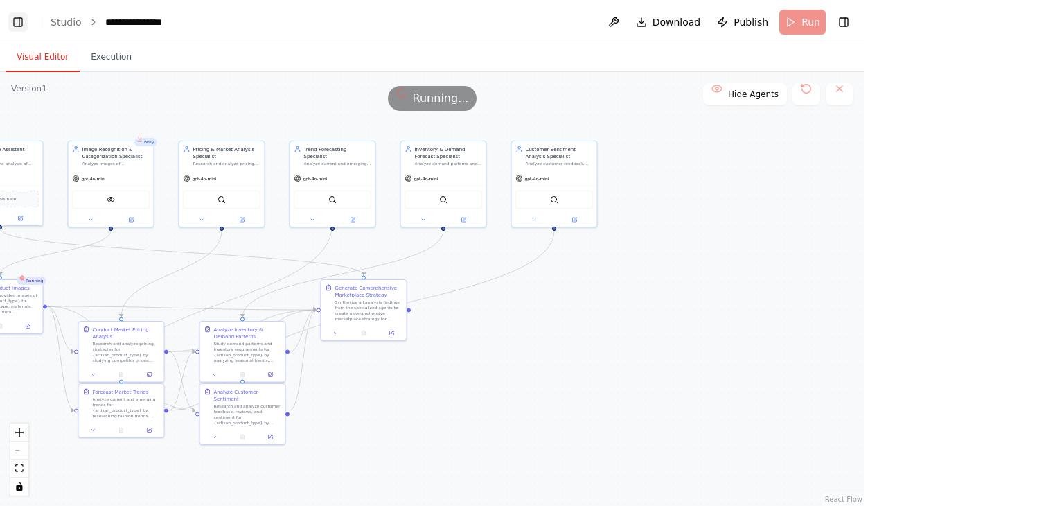
click at [16, 20] on button "Toggle Left Sidebar" at bounding box center [17, 21] width 19 height 19
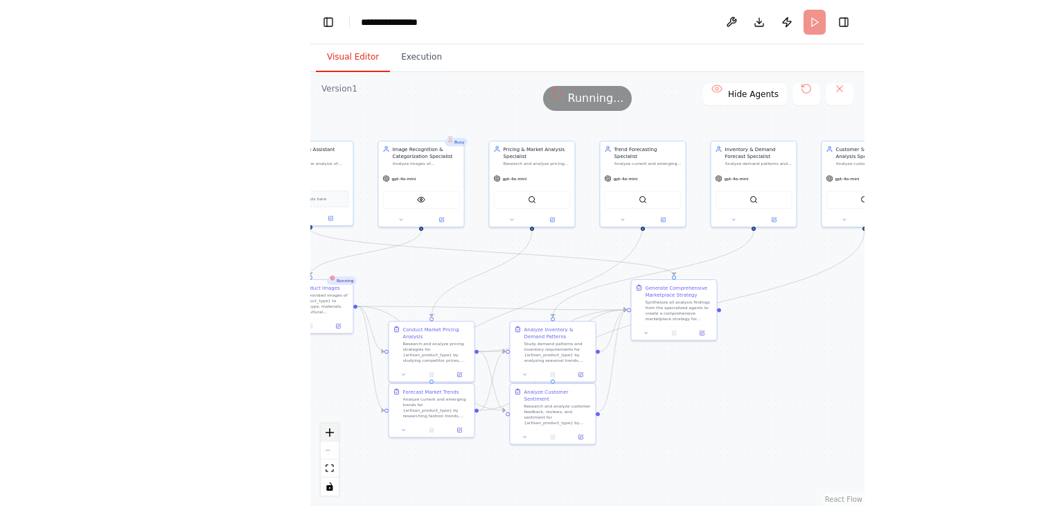
click at [332, 432] on icon "zoom in" at bounding box center [330, 432] width 8 height 8
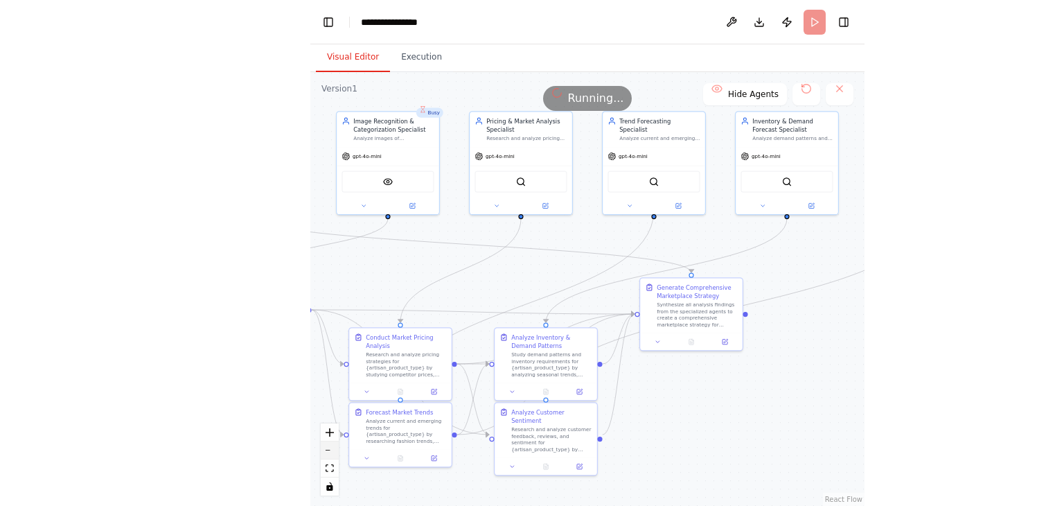
click at [329, 457] on button "zoom out" at bounding box center [330, 450] width 18 height 18
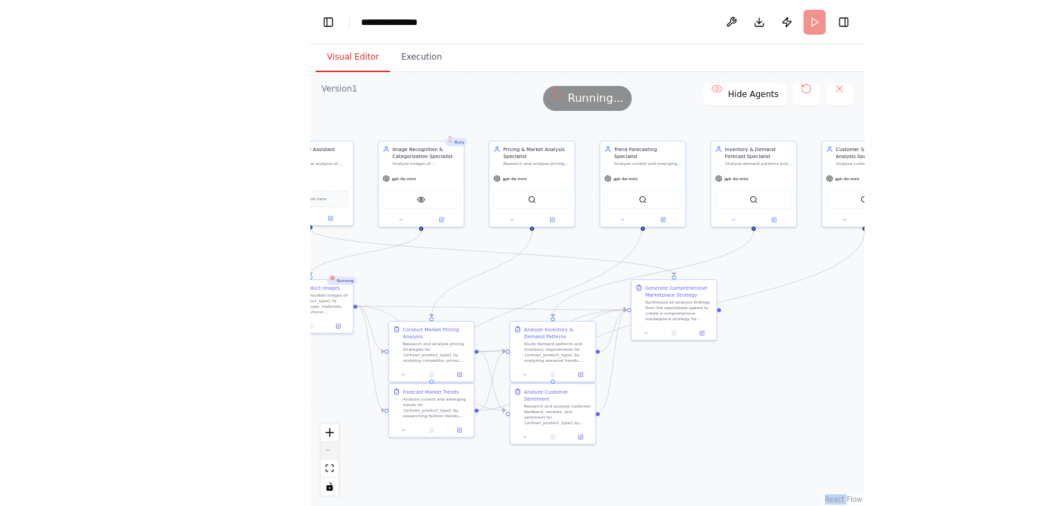
click at [329, 457] on div "React Flow controls" at bounding box center [330, 459] width 18 height 72
drag, startPoint x: 329, startPoint y: 457, endPoint x: 330, endPoint y: 475, distance: 18.1
click at [330, 475] on div "React Flow controls" at bounding box center [330, 459] width 18 height 72
click at [330, 475] on button "fit view" at bounding box center [330, 468] width 18 height 18
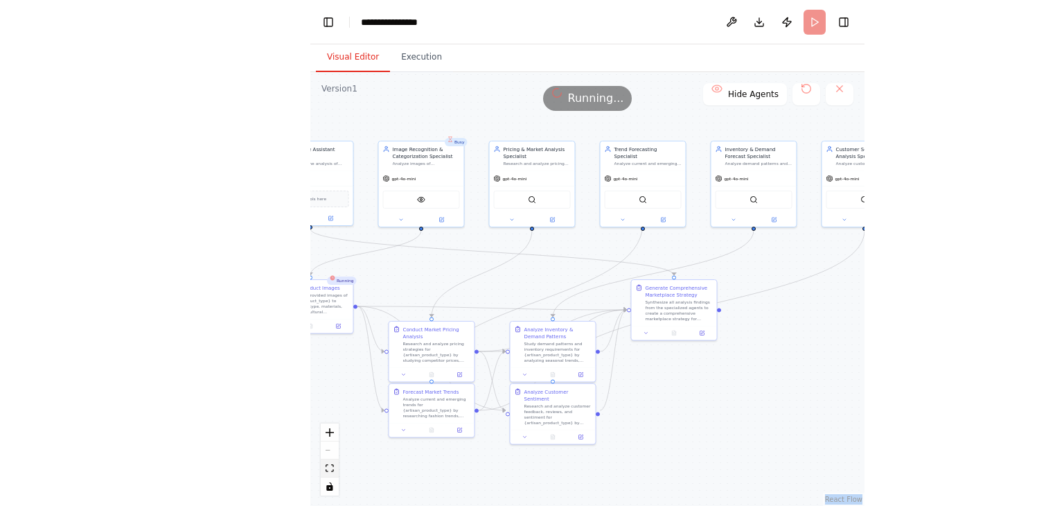
click at [329, 466] on icon "fit view" at bounding box center [330, 468] width 8 height 8
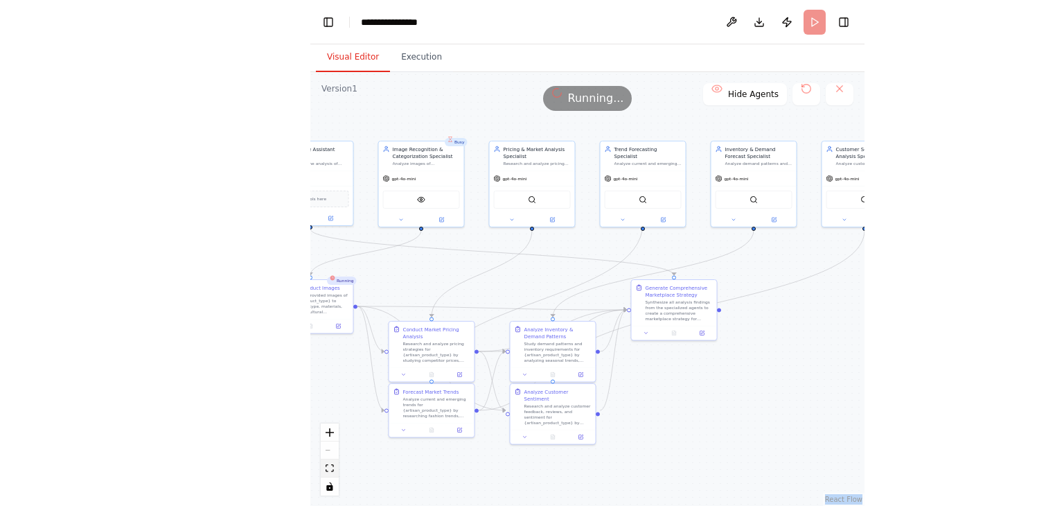
click at [329, 466] on icon "fit view" at bounding box center [330, 468] width 8 height 8
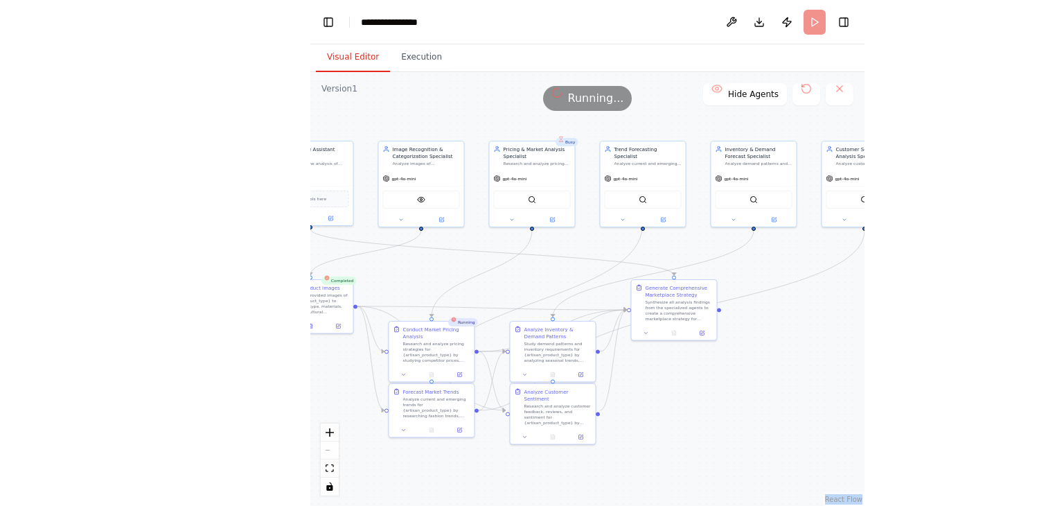
drag, startPoint x: 329, startPoint y: 466, endPoint x: 330, endPoint y: 443, distance: 23.6
click at [330, 443] on div "React Flow controls" at bounding box center [330, 459] width 18 height 72
click at [388, 25] on div "**********" at bounding box center [395, 22] width 69 height 14
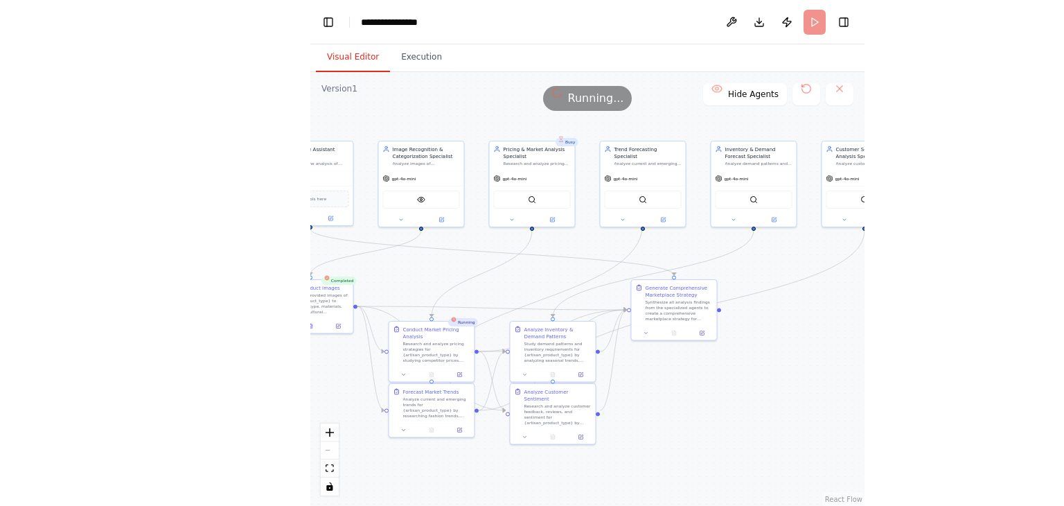
drag, startPoint x: 431, startPoint y: 20, endPoint x: 459, endPoint y: 28, distance: 29.6
click at [459, 28] on header "**********" at bounding box center [587, 22] width 554 height 44
drag, startPoint x: 459, startPoint y: 28, endPoint x: 441, endPoint y: 51, distance: 29.0
click at [441, 51] on main "**********" at bounding box center [587, 253] width 554 height 506
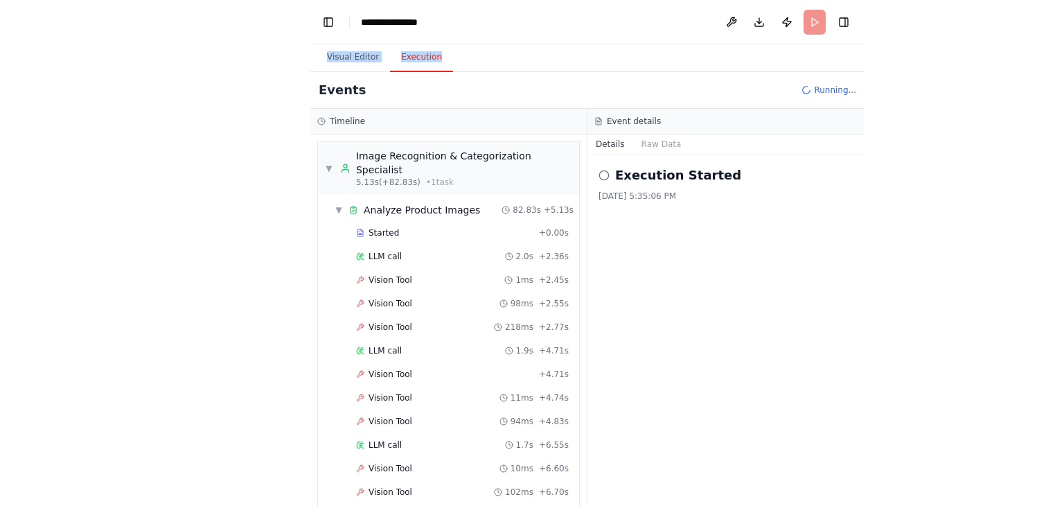
click at [441, 51] on button "Execution" at bounding box center [421, 57] width 63 height 29
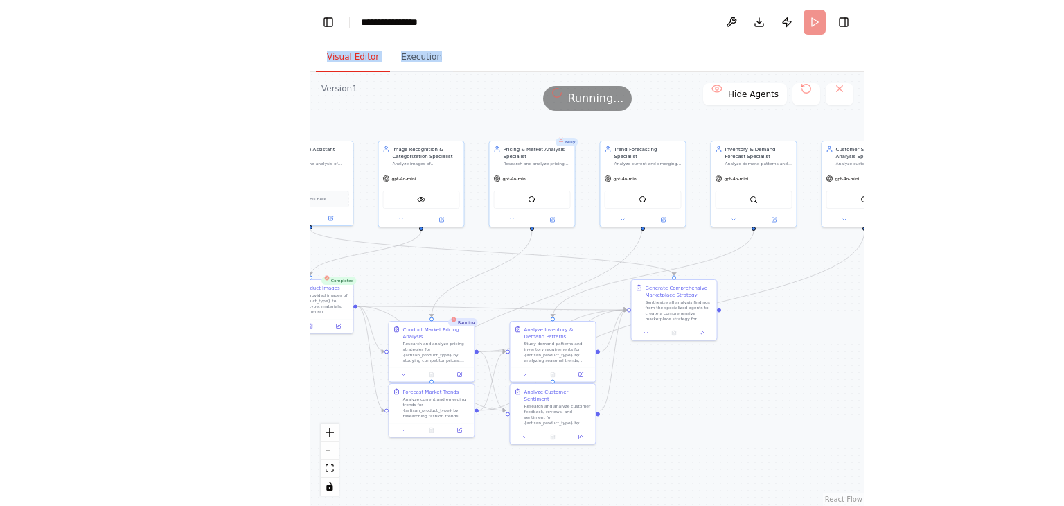
click at [363, 51] on button "Visual Editor" at bounding box center [353, 57] width 74 height 29
click at [344, 89] on div "Version 1" at bounding box center [339, 88] width 36 height 11
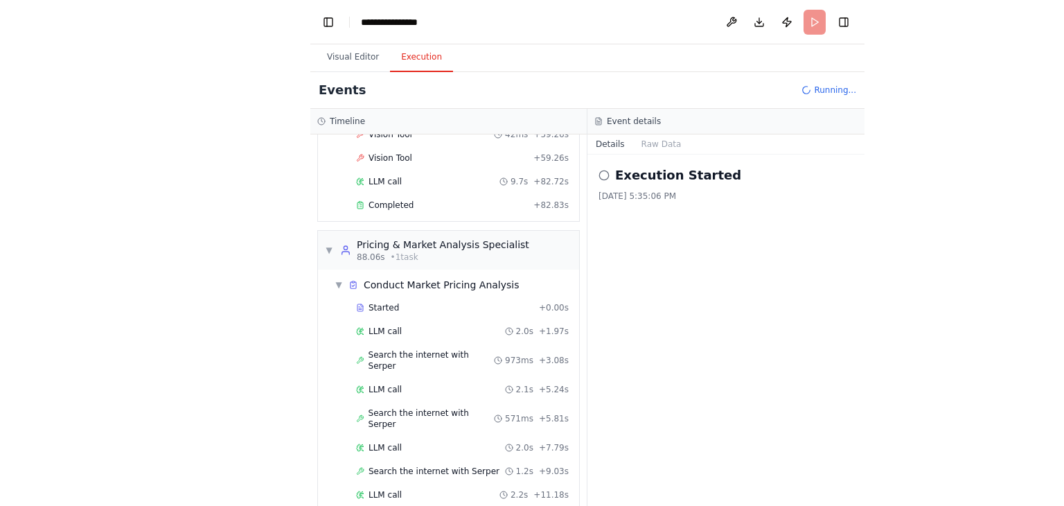
click at [400, 61] on button "Execution" at bounding box center [421, 57] width 63 height 29
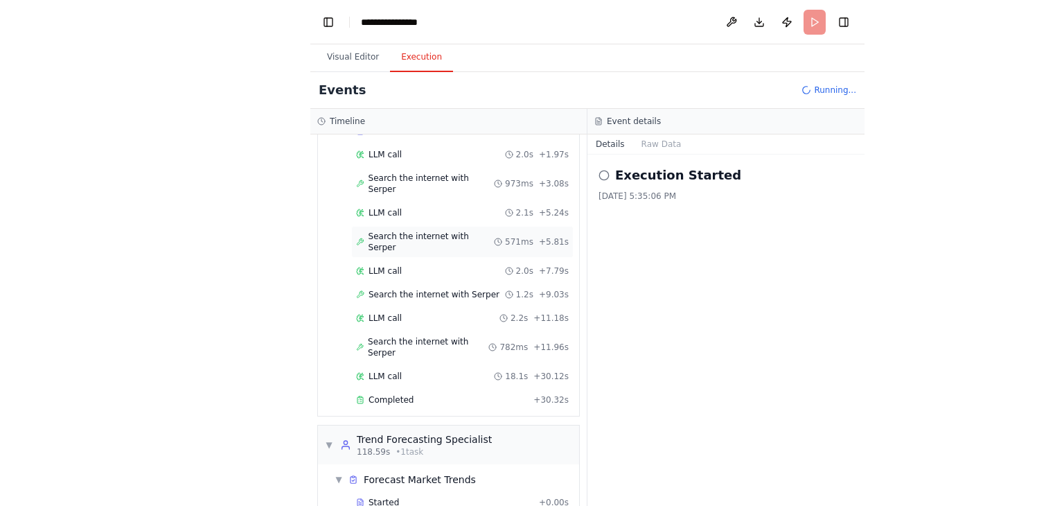
scroll to position [2639, 0]
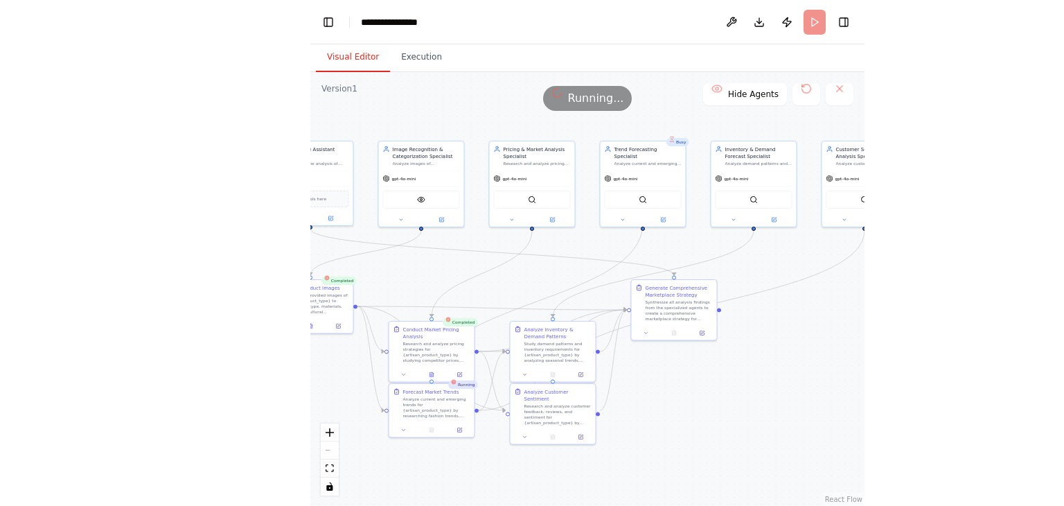
click at [353, 60] on button "Visual Editor" at bounding box center [353, 57] width 74 height 29
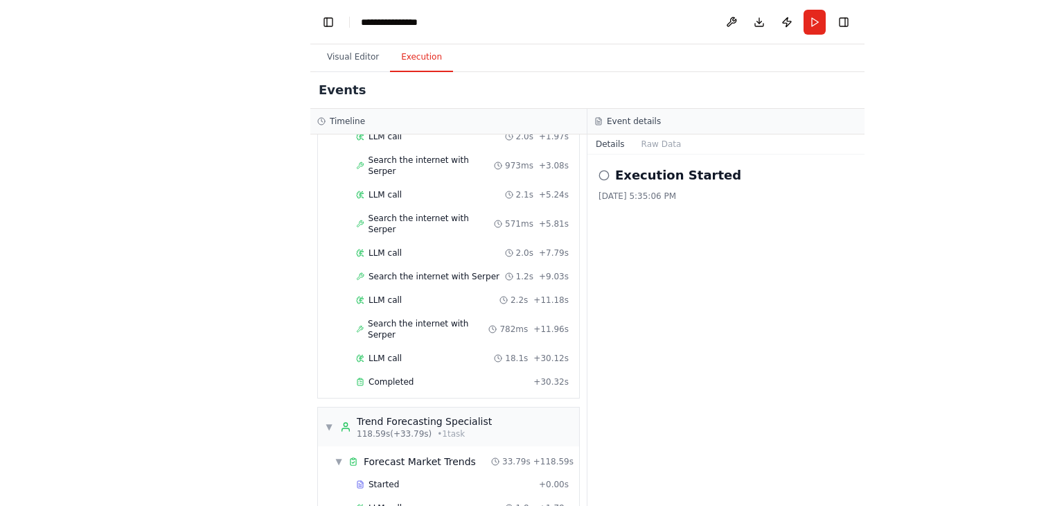
click at [409, 48] on button "Execution" at bounding box center [421, 57] width 63 height 29
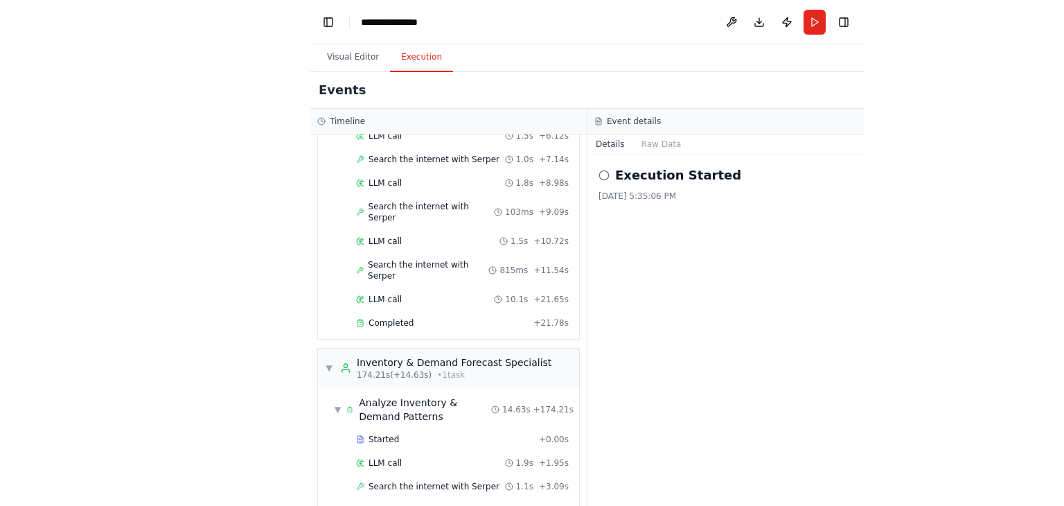
scroll to position [3415, 0]
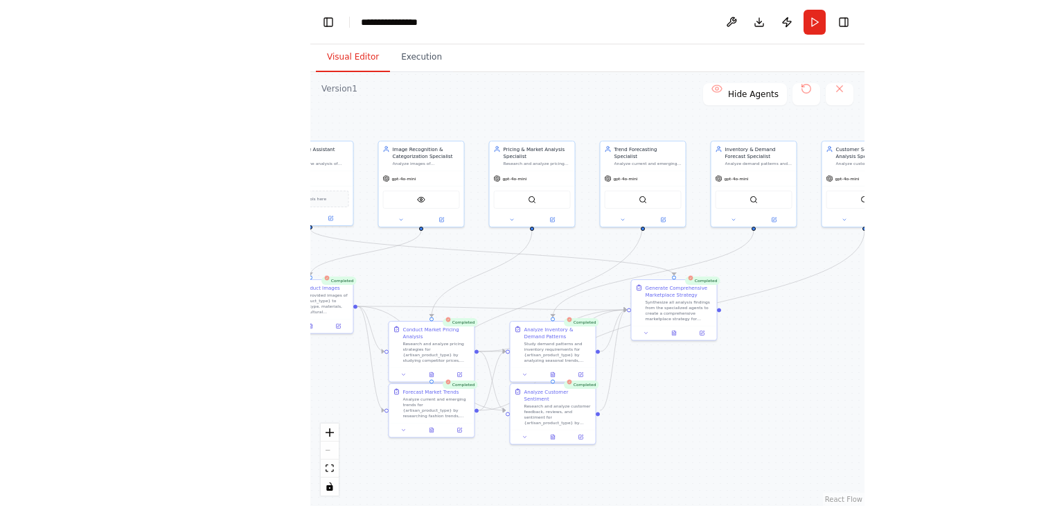
click at [346, 58] on button "Visual Editor" at bounding box center [353, 57] width 74 height 29
click at [531, 314] on div "Synthesize all analysis findings from the specialized agents to create a compre…" at bounding box center [679, 309] width 67 height 22
click at [531, 339] on div "Completed Generate Comprehensive Marketplace Strategy Synthesize all analysis f…" at bounding box center [674, 310] width 87 height 62
click at [531, 338] on div "Generate Comprehensive Marketplace Strategy Synthesize all analysis findings fr…" at bounding box center [674, 309] width 87 height 62
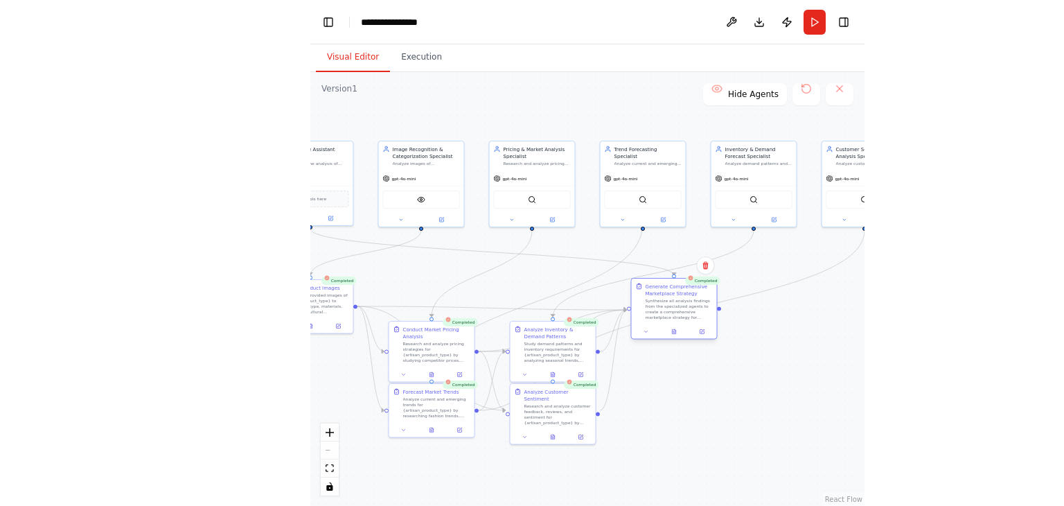
click at [531, 338] on div "Generate Comprehensive Marketplace Strategy Synthesize all analysis findings fr…" at bounding box center [674, 309] width 87 height 62
drag, startPoint x: 551, startPoint y: 385, endPoint x: 544, endPoint y: 394, distance: 11.8
click at [531, 394] on div "Analyze Customer Sentiment Research and analyze customer feedback, reviews, and…" at bounding box center [557, 405] width 67 height 37
click at [531, 340] on div "Study demand patterns and inventory requirements for {artisan_product_type} by …" at bounding box center [557, 350] width 67 height 22
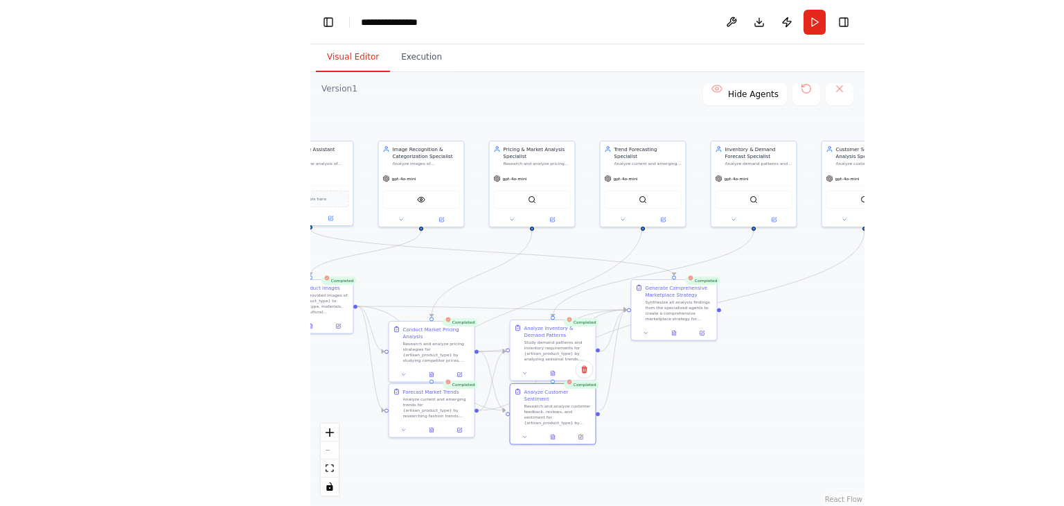
click at [531, 340] on div "Study demand patterns and inventory requirements for {artisan_product_type} by …" at bounding box center [557, 350] width 67 height 22
click at [460, 346] on div "Research and analyze pricing strategies for {artisan_product_type} by studying …" at bounding box center [436, 350] width 67 height 22
drag, startPoint x: 460, startPoint y: 346, endPoint x: 445, endPoint y: 419, distance: 75.0
click at [445, 396] on div "Research and analyze pricing strategies for {artisan_product_type} by studying …" at bounding box center [419, 385] width 67 height 22
drag, startPoint x: 423, startPoint y: 427, endPoint x: 440, endPoint y: 315, distance: 112.8
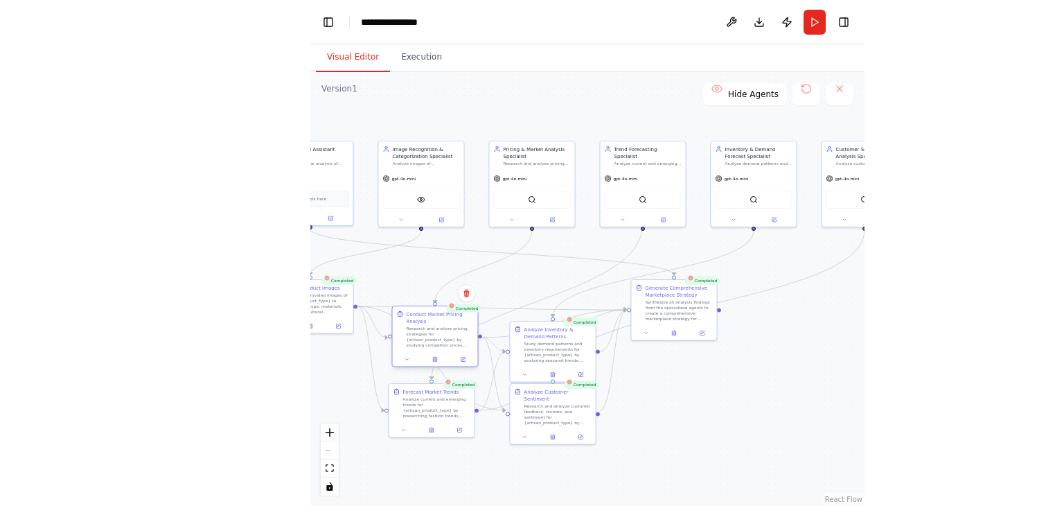
click at [440, 315] on div "Conduct Market Pricing Analysis Research and analyze pricing strategies for {ar…" at bounding box center [440, 328] width 67 height 37
drag, startPoint x: 443, startPoint y: 197, endPoint x: 457, endPoint y: 201, distance: 14.3
click at [457, 201] on div "VisionTool" at bounding box center [435, 205] width 77 height 18
drag, startPoint x: 339, startPoint y: 186, endPoint x: 368, endPoint y: 196, distance: 30.7
click at [368, 196] on div "Drop tools here" at bounding box center [338, 205] width 85 height 26
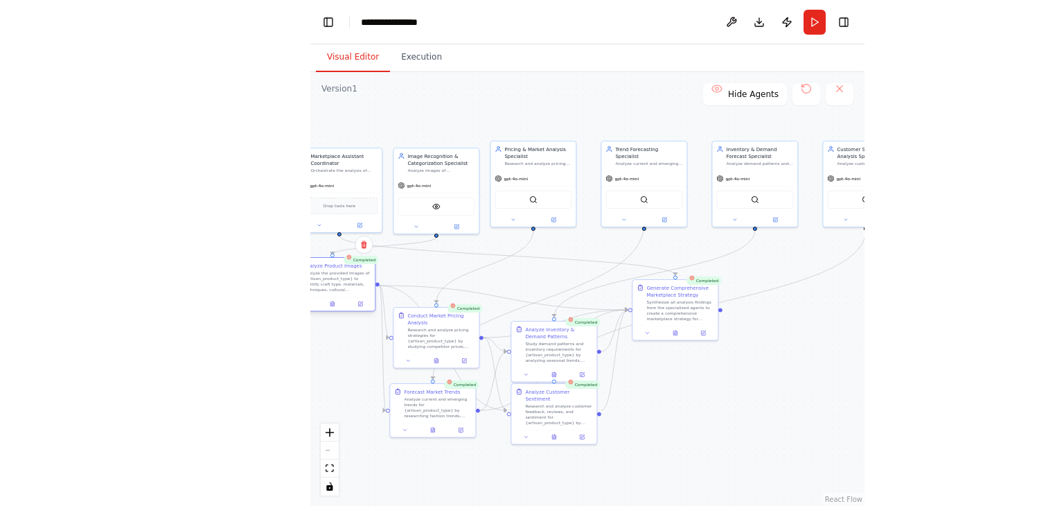
drag, startPoint x: 333, startPoint y: 304, endPoint x: 357, endPoint y: 283, distance: 31.9
click at [357, 283] on div "Analyze the provided images of {artisan_product_type} to identify craft type, m…" at bounding box center [336, 281] width 67 height 22
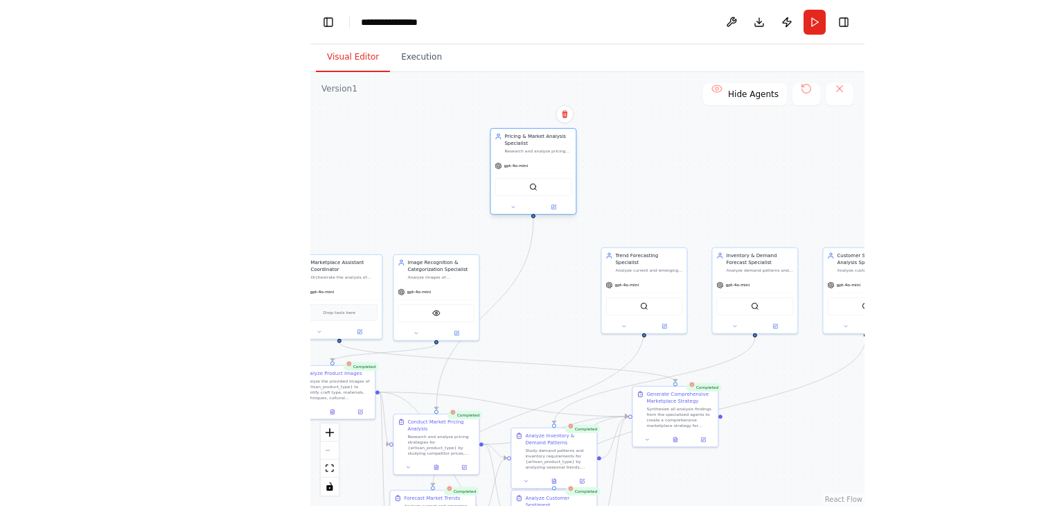
drag, startPoint x: 528, startPoint y: 187, endPoint x: 526, endPoint y: 164, distance: 23.0
click at [526, 164] on div "gpt-4o-mini SerperDevTool" at bounding box center [532, 186] width 85 height 56
drag, startPoint x: 343, startPoint y: 308, endPoint x: 411, endPoint y: 173, distance: 151.2
click at [411, 173] on div "Drop tools here" at bounding box center [401, 186] width 85 height 26
click at [412, 167] on div "Drop tools here" at bounding box center [408, 179] width 85 height 26
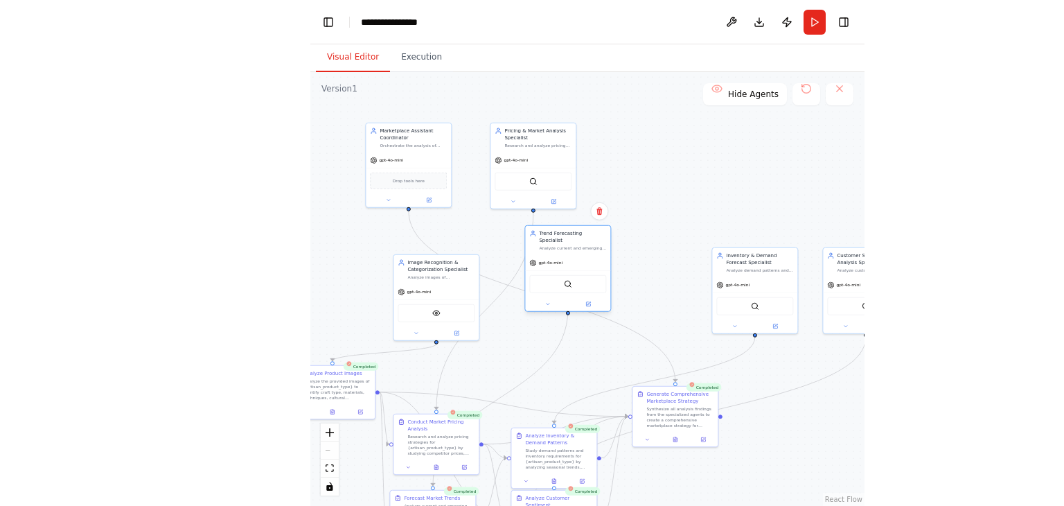
drag, startPoint x: 642, startPoint y: 281, endPoint x: 560, endPoint y: 260, distance: 84.2
click at [531, 260] on div "gpt-4o-mini" at bounding box center [567, 262] width 85 height 15
drag, startPoint x: 454, startPoint y: 283, endPoint x: 482, endPoint y: 247, distance: 44.9
click at [482, 247] on div "Image Recognition & Categorization Specialist Analyze images of {artisan_produc…" at bounding box center [464, 268] width 87 height 87
drag, startPoint x: 772, startPoint y: 294, endPoint x: 666, endPoint y: 167, distance: 165.8
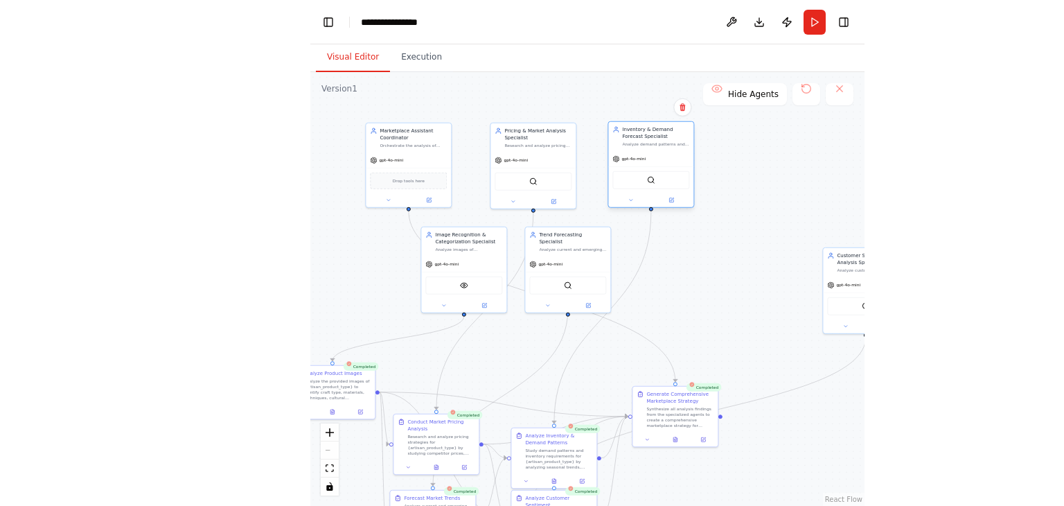
click at [531, 167] on div "SerperDevTool" at bounding box center [650, 179] width 85 height 27
drag, startPoint x: 854, startPoint y: 303, endPoint x: 653, endPoint y: 279, distance: 201.6
click at [531, 279] on div "SerperDevTool" at bounding box center [675, 284] width 77 height 18
drag, startPoint x: 447, startPoint y: 449, endPoint x: 477, endPoint y: 395, distance: 61.7
click at [477, 395] on div "Research and analyze pricing strategies for {artisan_product_type} by studying …" at bounding box center [465, 395] width 67 height 22
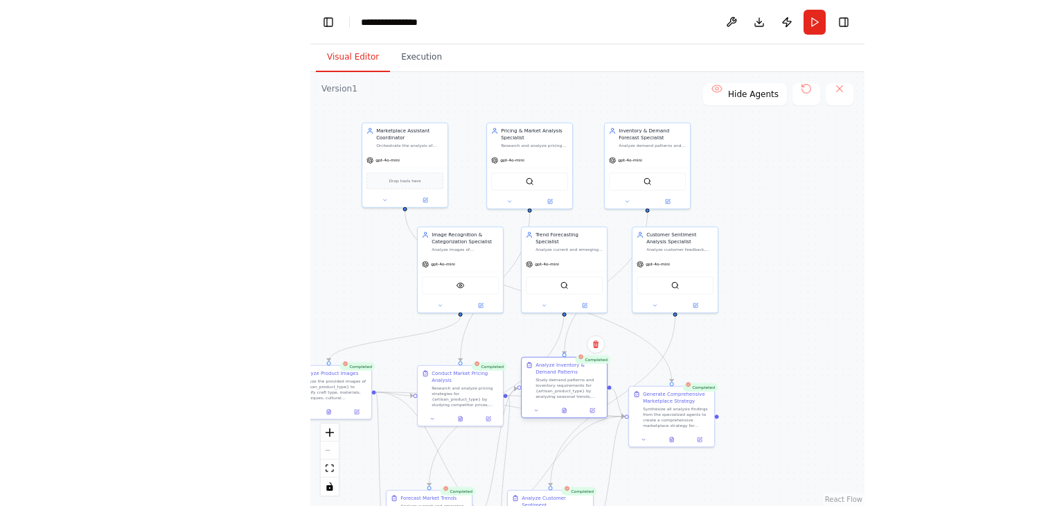
drag, startPoint x: 554, startPoint y: 450, endPoint x: 567, endPoint y: 372, distance: 78.8
click at [531, 372] on div "Analyze Inventory & Demand Patterns Study demand patterns and inventory require…" at bounding box center [569, 380] width 67 height 37
drag, startPoint x: 474, startPoint y: 389, endPoint x: 464, endPoint y: 351, distance: 38.6
click at [464, 351] on div "Conduct Market Pricing Analysis Research and analyze pricing strategies for {ar…" at bounding box center [458, 359] width 67 height 37
drag, startPoint x: 337, startPoint y: 386, endPoint x: 361, endPoint y: 245, distance: 143.4
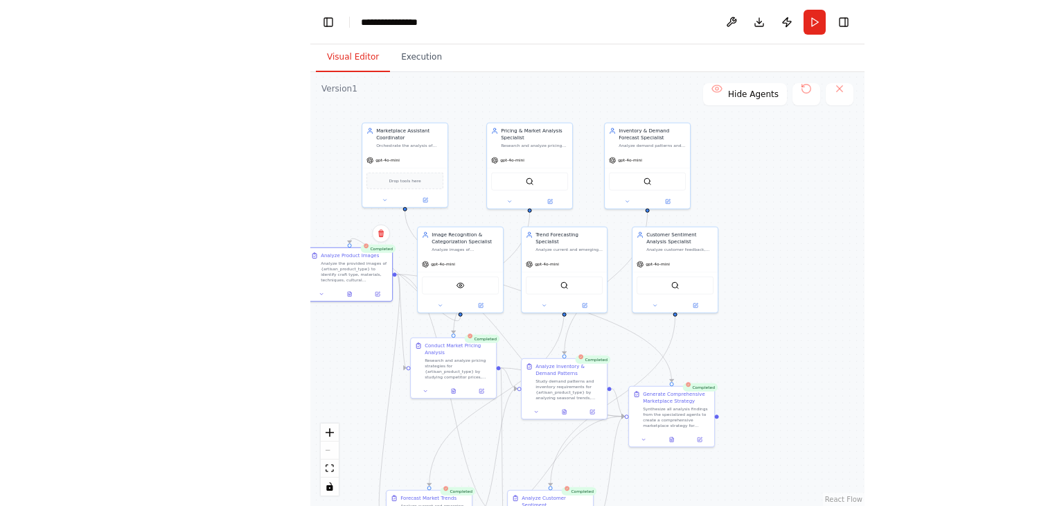
click at [361, 245] on div ".deletable-edge-delete-btn { width: 20px; height: 20px; border: 0px solid #ffff…" at bounding box center [368, 321] width 277 height 217
drag, startPoint x: 556, startPoint y: 382, endPoint x: 563, endPoint y: 370, distance: 13.7
click at [531, 370] on div "Study demand patterns and inventory requirements for {artisan_product_type} by …" at bounding box center [575, 381] width 67 height 22
drag, startPoint x: 659, startPoint y: 405, endPoint x: 680, endPoint y: 358, distance: 51.8
click at [531, 358] on div "Generate Comprehensive Marketplace Strategy Synthesize all analysis findings fr…" at bounding box center [693, 373] width 67 height 37
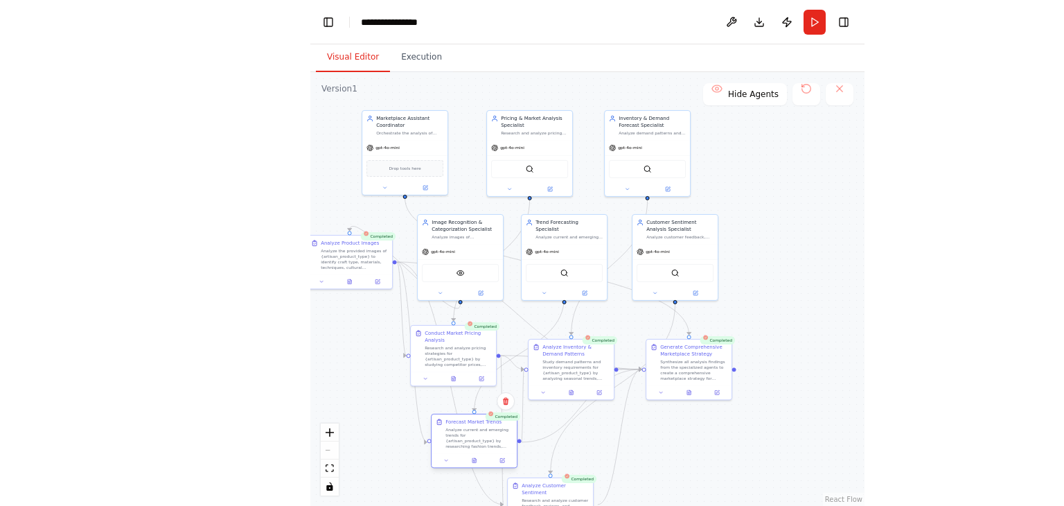
drag, startPoint x: 419, startPoint y: 502, endPoint x: 470, endPoint y: 424, distance: 92.6
click at [470, 424] on div "Forecast Market Trends Analyze current and emerging trends for {artisan_product…" at bounding box center [478, 433] width 67 height 30
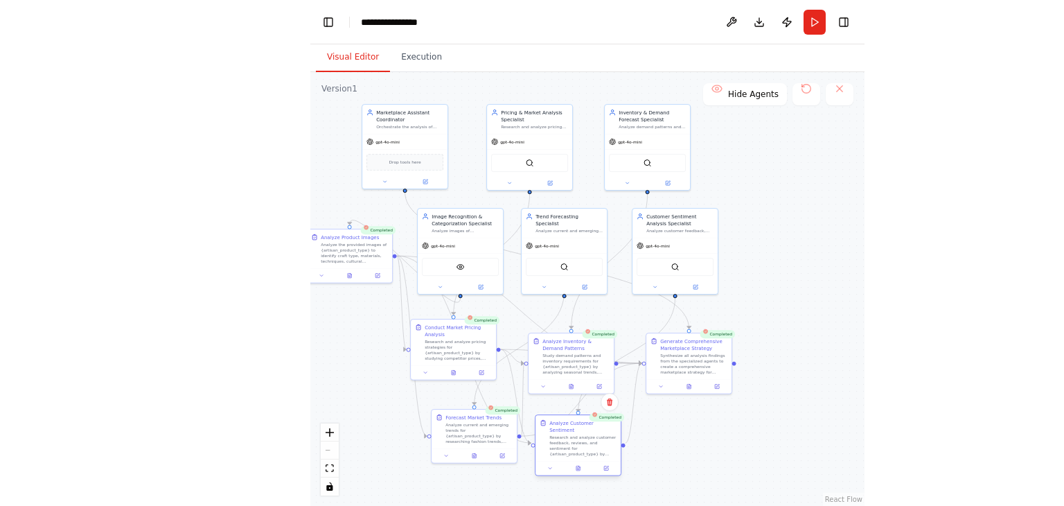
drag, startPoint x: 549, startPoint y: 497, endPoint x: 577, endPoint y: 432, distance: 70.4
click at [531, 434] on div "Research and analyze customer feedback, reviews, and sentiment for {artisan_pro…" at bounding box center [582, 445] width 67 height 22
click at [415, 55] on button "Execution" at bounding box center [421, 57] width 63 height 29
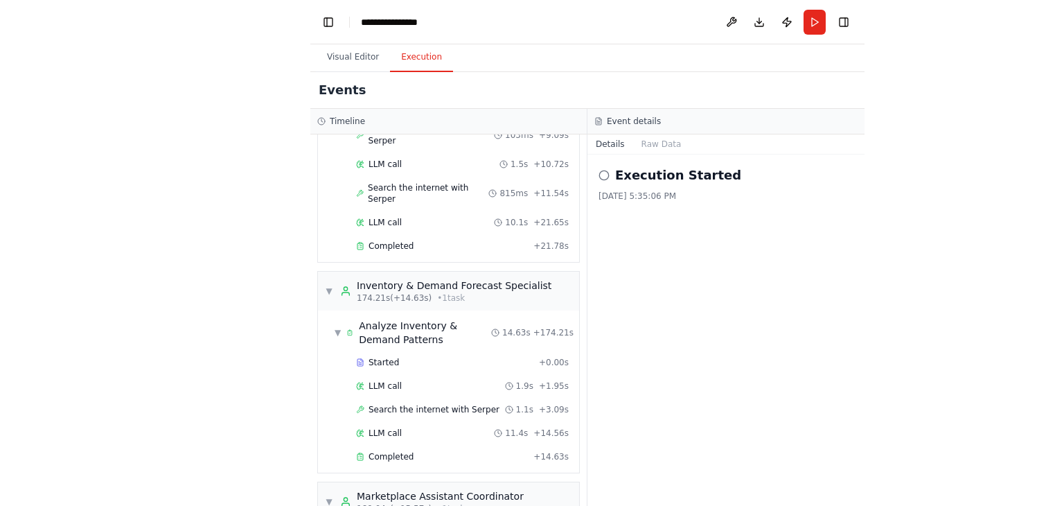
click at [531, 123] on h3 "Event details" at bounding box center [634, 121] width 54 height 11
click at [531, 175] on icon at bounding box center [604, 175] width 11 height 11
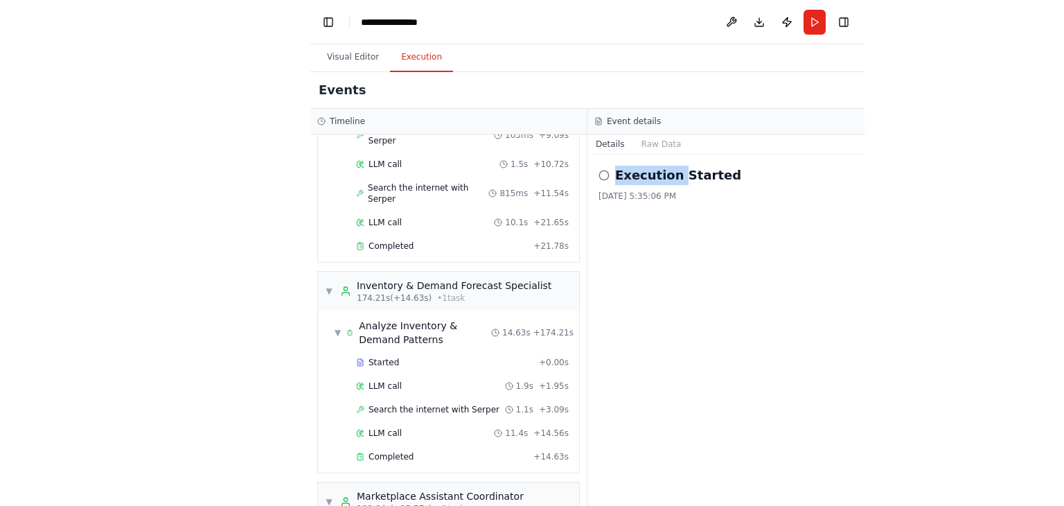
click at [531, 175] on icon at bounding box center [604, 175] width 11 height 11
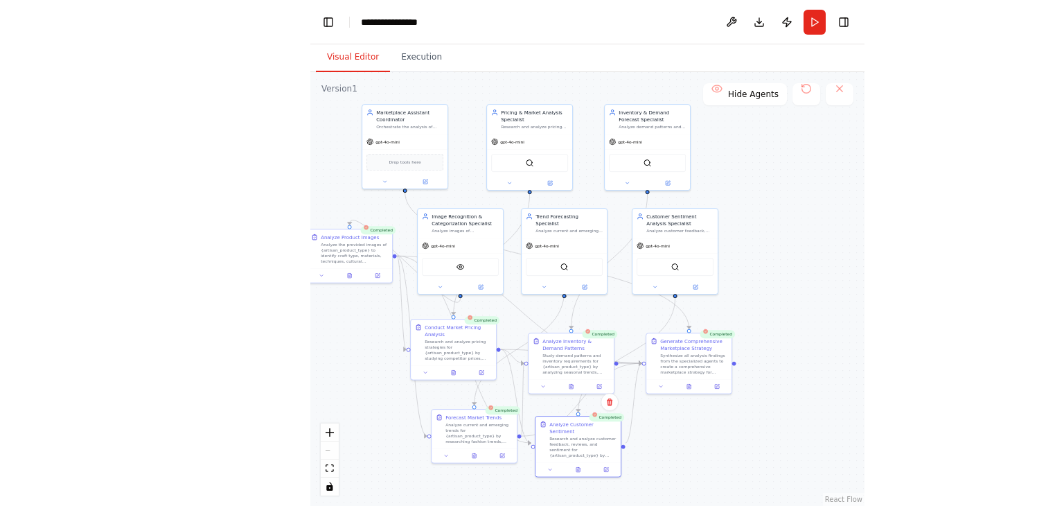
click at [364, 51] on button "Visual Editor" at bounding box center [353, 57] width 74 height 29
click at [531, 20] on button "Publish" at bounding box center [787, 22] width 22 height 25
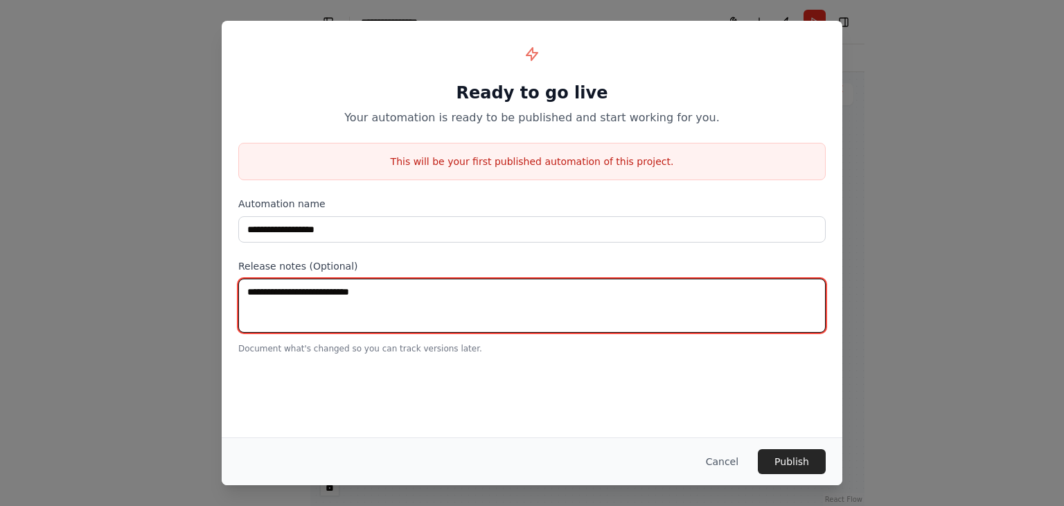
click at [340, 292] on textarea at bounding box center [531, 306] width 587 height 54
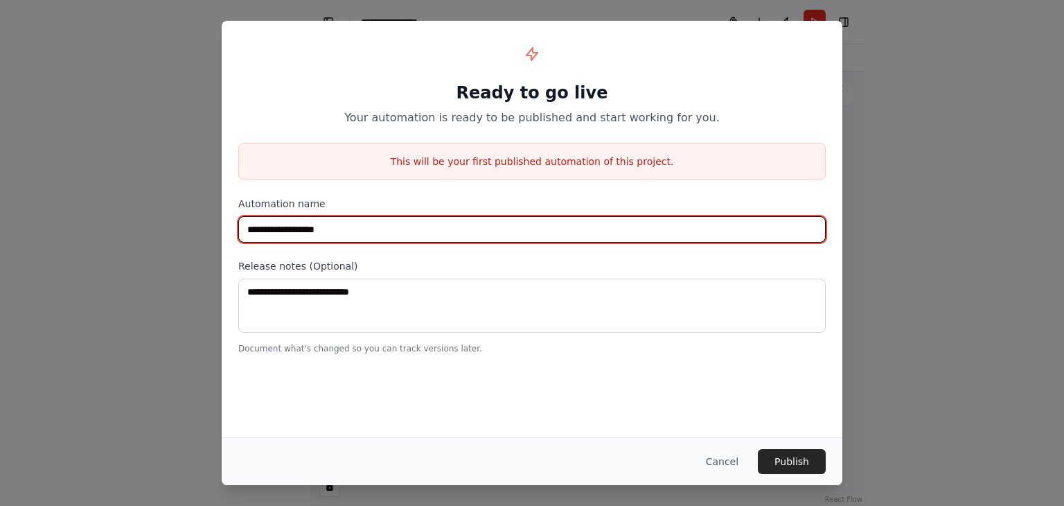
click at [344, 222] on input "**********" at bounding box center [531, 229] width 587 height 26
type input "*"
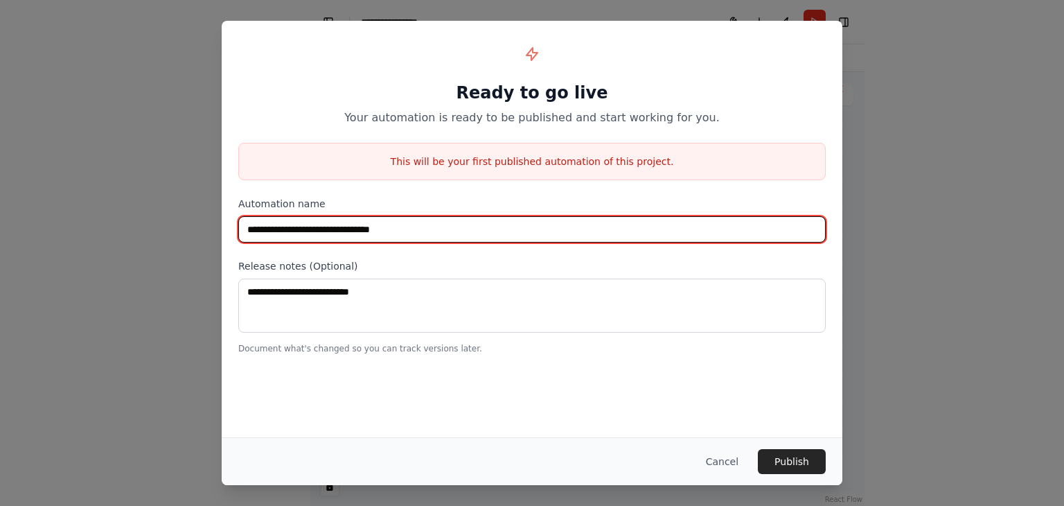
type input "**********"
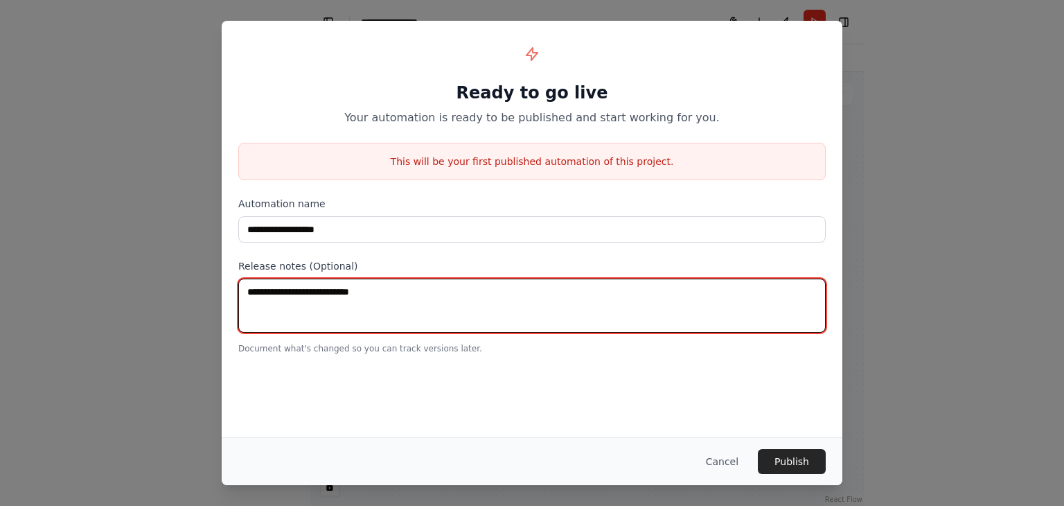
click at [280, 330] on textarea at bounding box center [531, 306] width 587 height 54
type textarea "******"
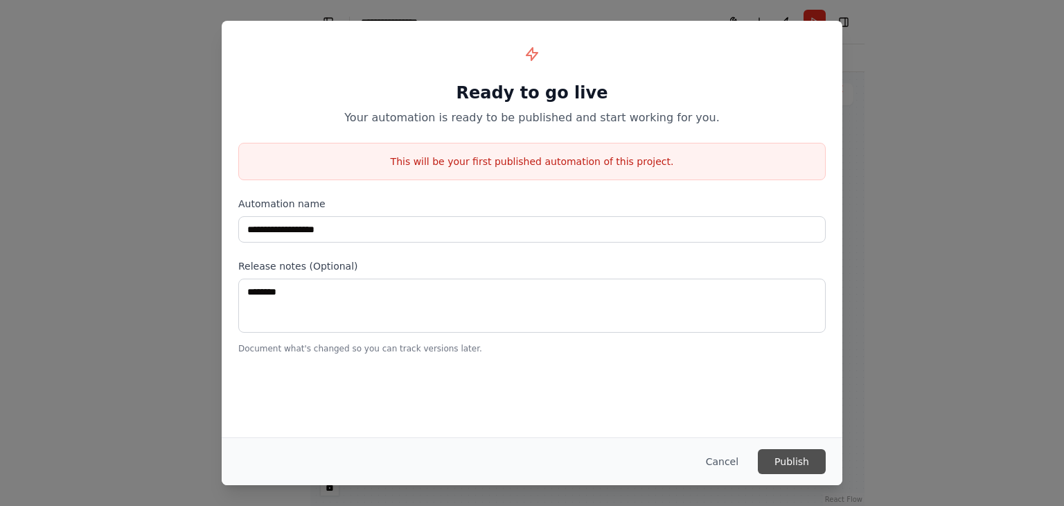
click at [531, 463] on button "Publish" at bounding box center [792, 461] width 68 height 25
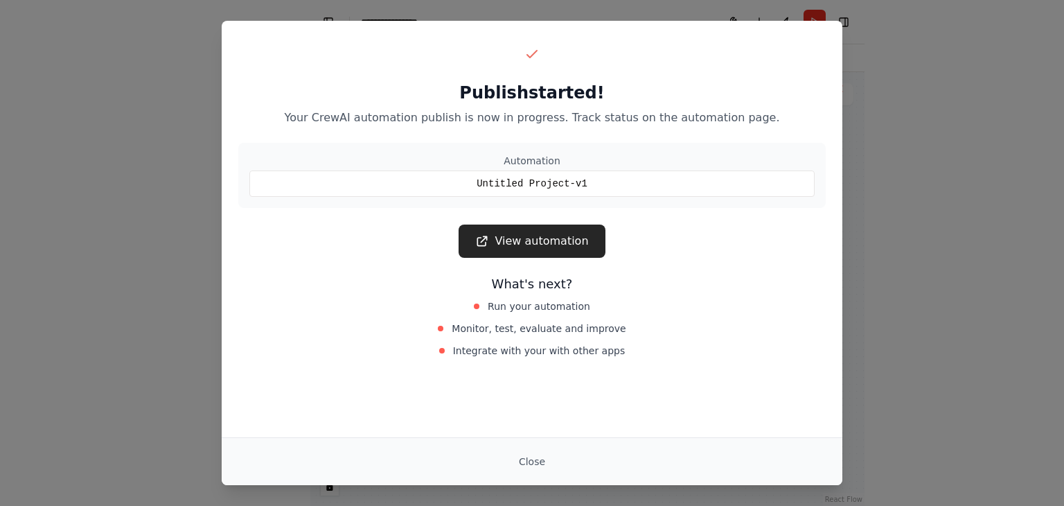
click at [531, 178] on div "Untitled Project-v1" at bounding box center [531, 183] width 565 height 26
drag, startPoint x: 540, startPoint y: 450, endPoint x: 533, endPoint y: 457, distance: 8.8
click at [531, 457] on button "Close" at bounding box center [532, 461] width 48 height 25
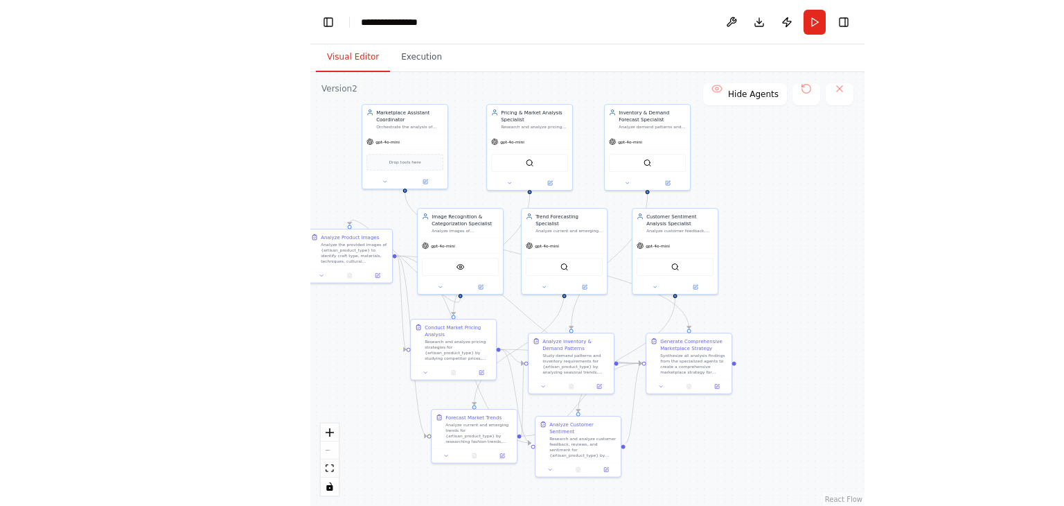
click at [531, 457] on div ".deletable-edge-delete-btn { width: 20px; height: 20px; border: 0px solid #ffff…" at bounding box center [587, 289] width 554 height 434
click at [414, 23] on div "**********" at bounding box center [395, 22] width 69 height 14
click at [414, 23] on div "**********" at bounding box center [413, 22] width 104 height 14
click at [445, 21] on div "**********" at bounding box center [413, 22] width 104 height 14
drag, startPoint x: 439, startPoint y: 30, endPoint x: 436, endPoint y: 23, distance: 8.4
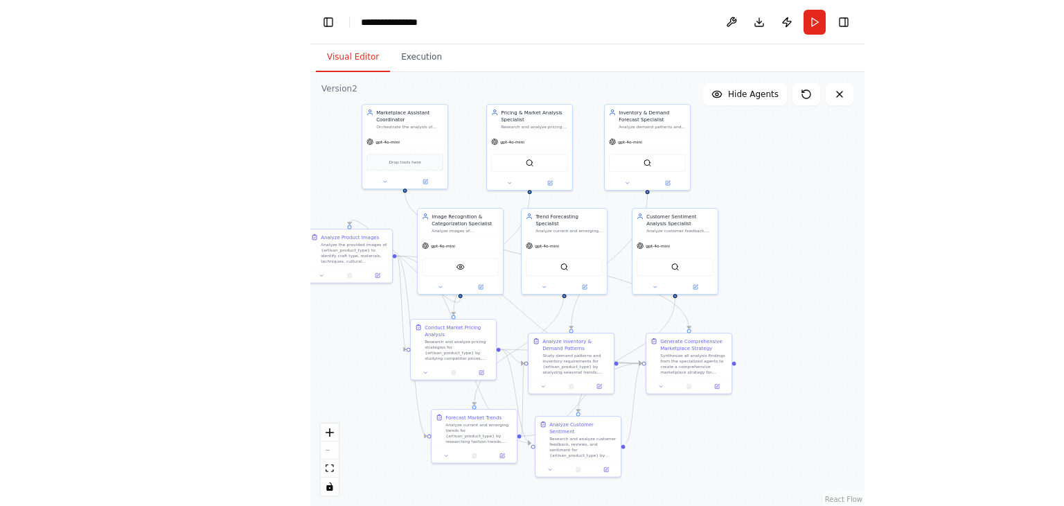
click at [436, 23] on header "**********" at bounding box center [587, 22] width 554 height 44
drag, startPoint x: 412, startPoint y: 21, endPoint x: 440, endPoint y: 25, distance: 28.7
click at [440, 25] on div "**********" at bounding box center [404, 22] width 86 height 14
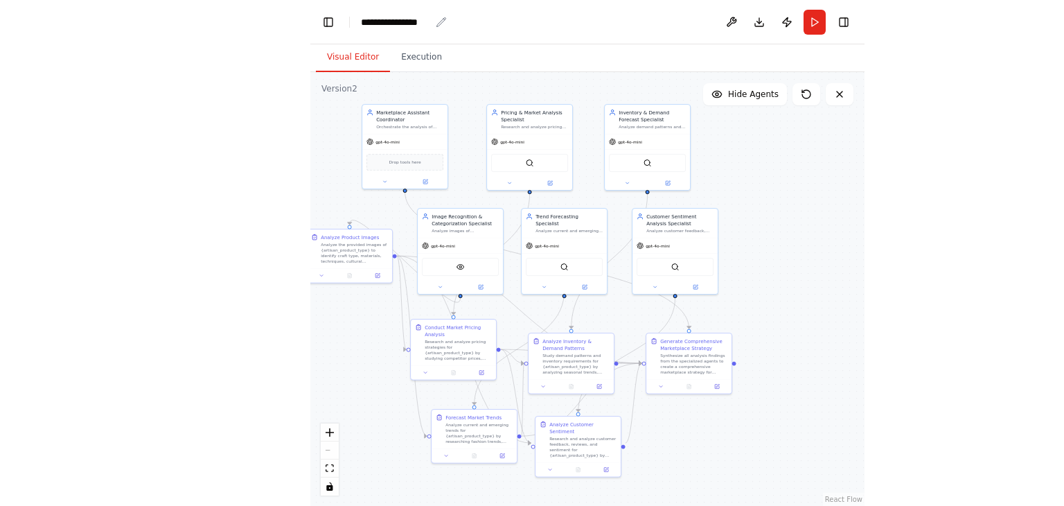
click at [440, 25] on icon "breadcrumb" at bounding box center [441, 22] width 11 height 11
click at [443, 19] on icon "breadcrumb" at bounding box center [441, 22] width 11 height 11
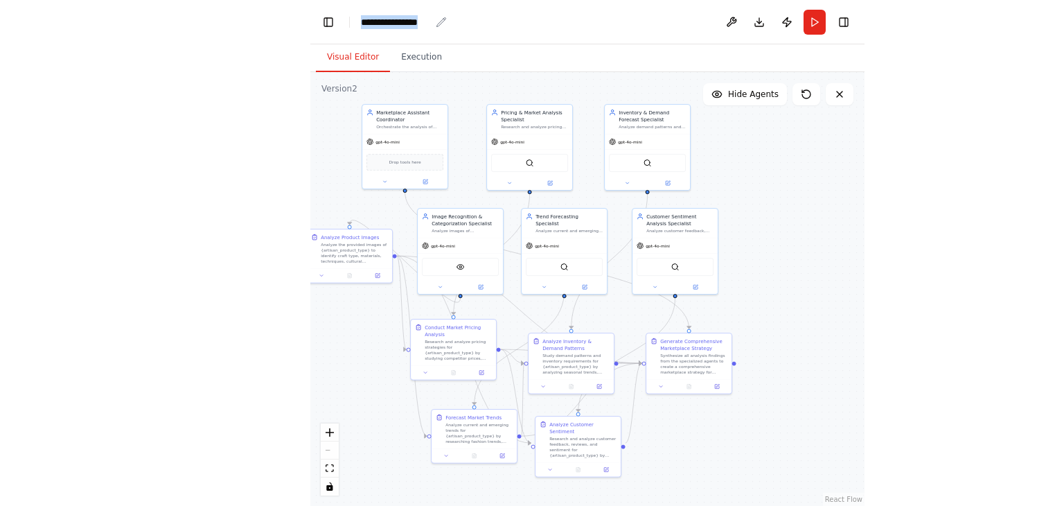
click at [443, 19] on icon "breadcrumb" at bounding box center [441, 22] width 11 height 11
click at [448, 23] on header "**********" at bounding box center [587, 22] width 554 height 44
click at [409, 24] on div "**********" at bounding box center [395, 22] width 69 height 14
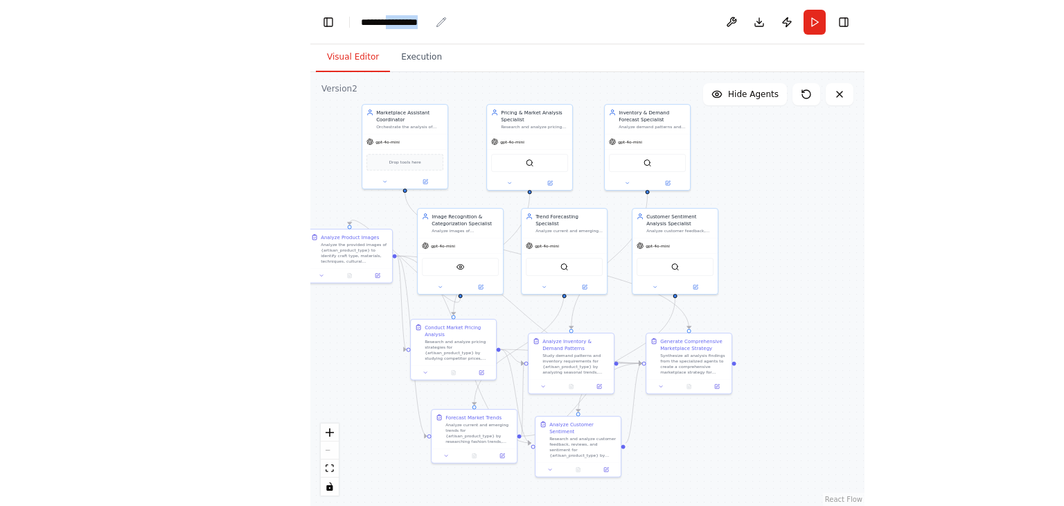
drag, startPoint x: 409, startPoint y: 24, endPoint x: 436, endPoint y: 25, distance: 27.7
click at [436, 25] on header "**********" at bounding box center [587, 22] width 554 height 44
click at [436, 25] on icon "breadcrumb" at bounding box center [440, 21] width 9 height 9
click at [439, 24] on icon "breadcrumb" at bounding box center [441, 22] width 11 height 11
click at [434, 28] on div "**********" at bounding box center [404, 22] width 86 height 14
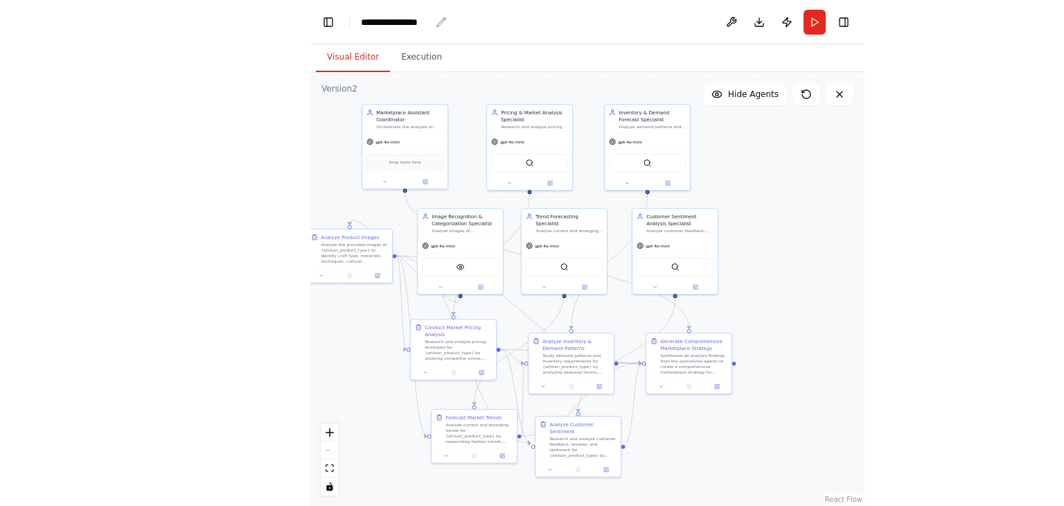
click at [434, 28] on div "**********" at bounding box center [404, 22] width 86 height 14
click at [233, 98] on div "**********" at bounding box center [532, 253] width 1064 height 506
click at [405, 23] on div "**********" at bounding box center [395, 22] width 69 height 14
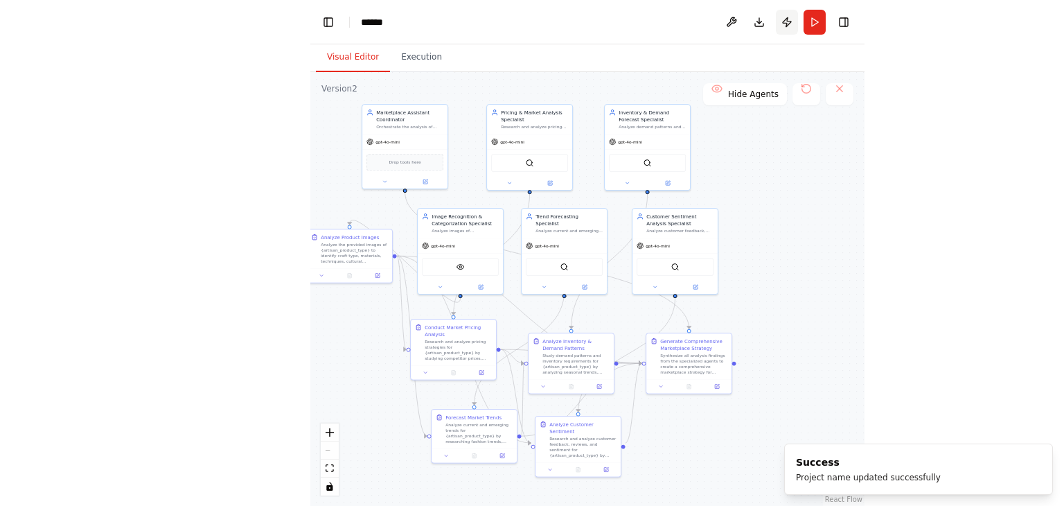
click at [531, 22] on button "Publish" at bounding box center [787, 22] width 22 height 25
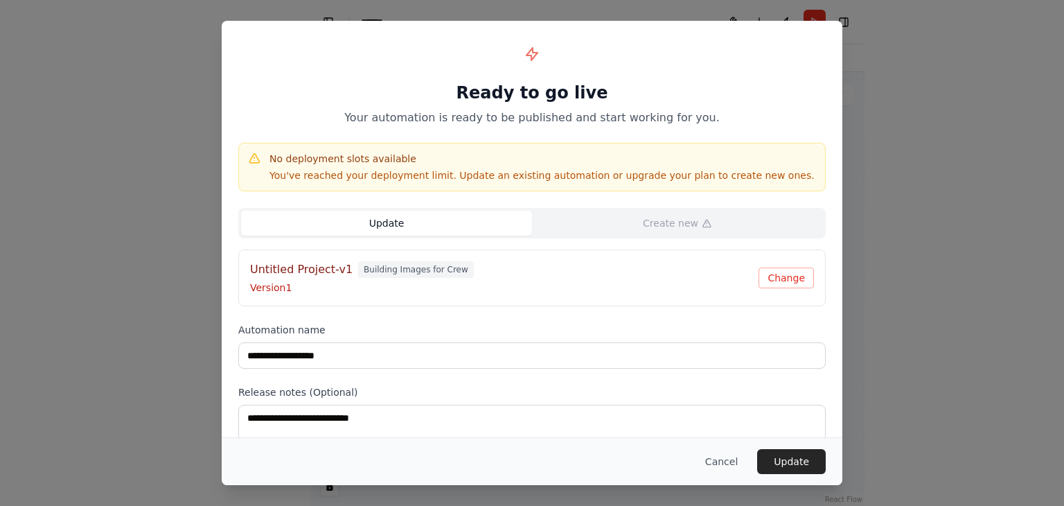
click at [416, 224] on button "Update" at bounding box center [386, 223] width 291 height 25
click at [531, 466] on button "Update" at bounding box center [791, 461] width 69 height 25
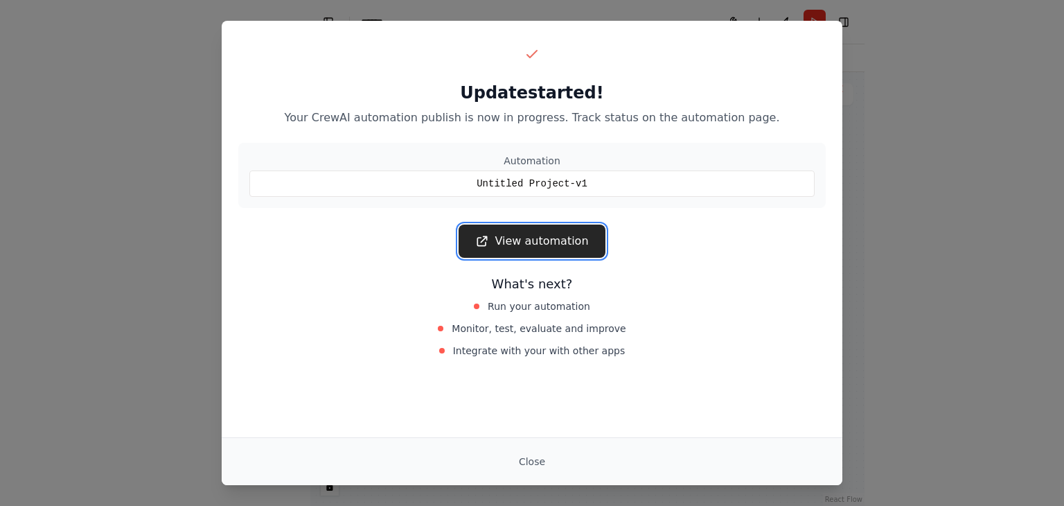
click at [531, 246] on link "View automation" at bounding box center [532, 240] width 146 height 33
click at [531, 455] on button "Close" at bounding box center [532, 461] width 48 height 25
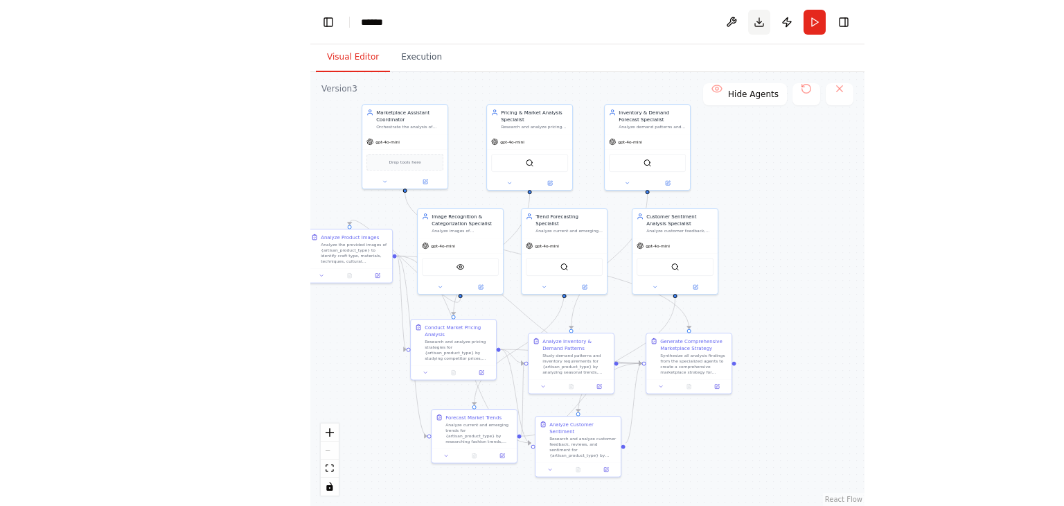
click at [531, 26] on button "Download" at bounding box center [759, 22] width 22 height 25
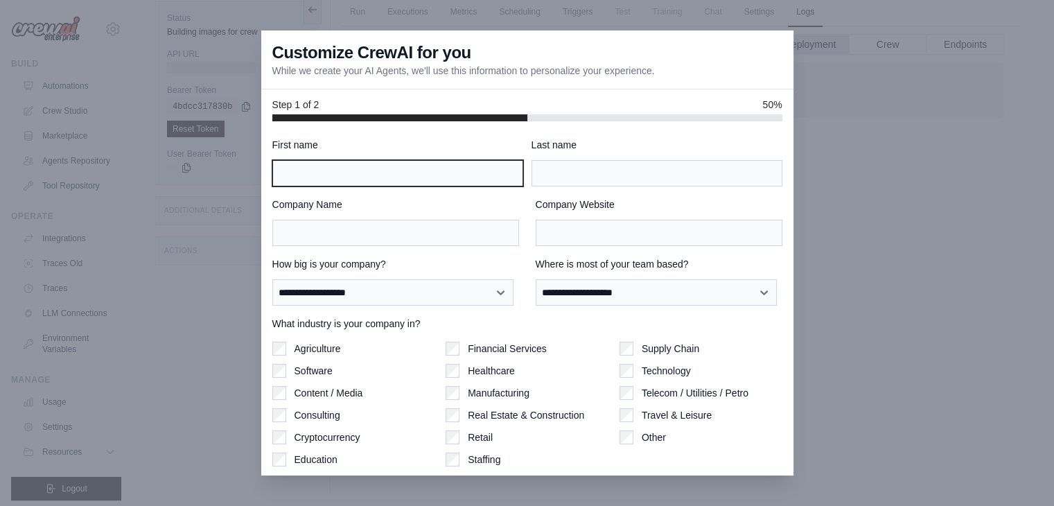
click at [431, 177] on input "First name" at bounding box center [397, 173] width 251 height 26
type input "*******"
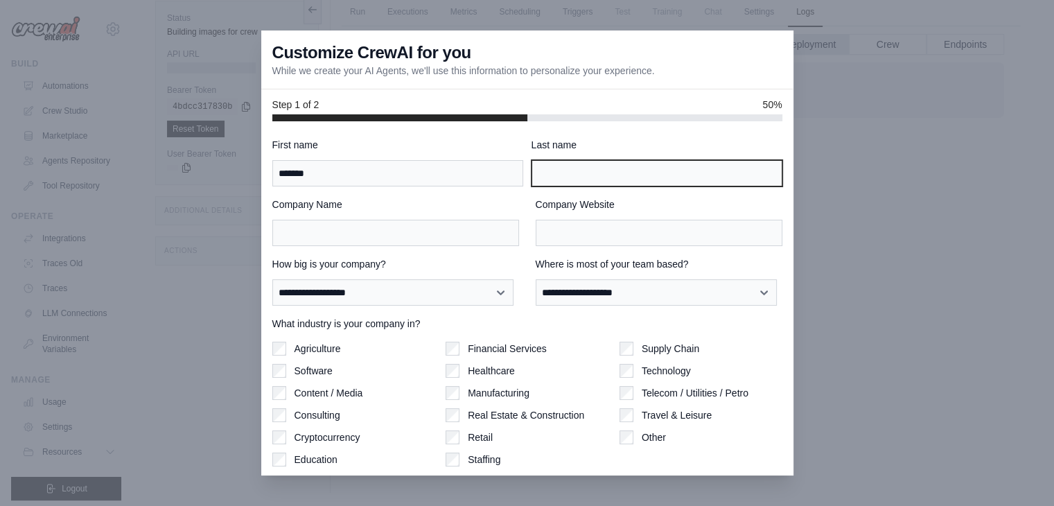
click at [603, 177] on input "Last name" at bounding box center [656, 173] width 251 height 26
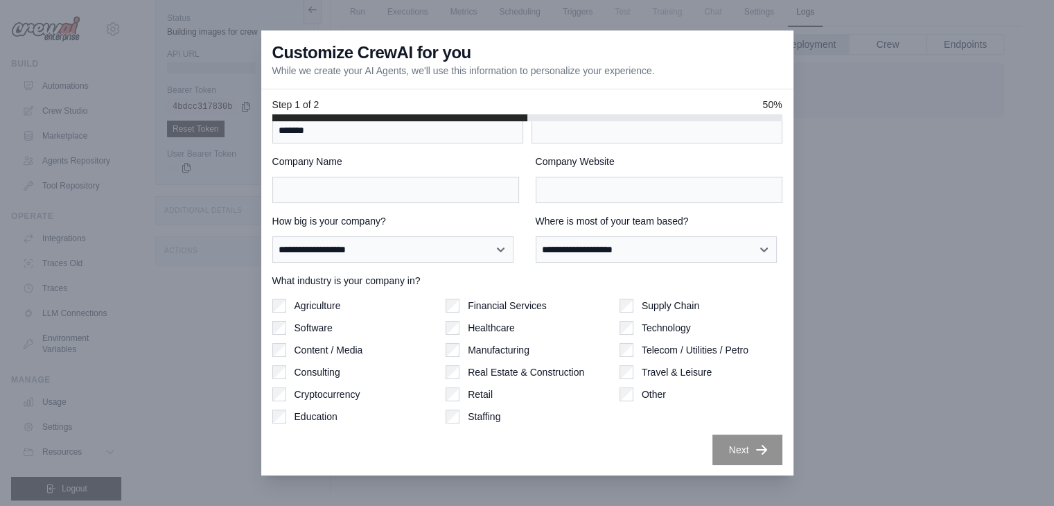
click at [827, 194] on div at bounding box center [527, 253] width 1054 height 506
